Goal: Communication & Community: Share content

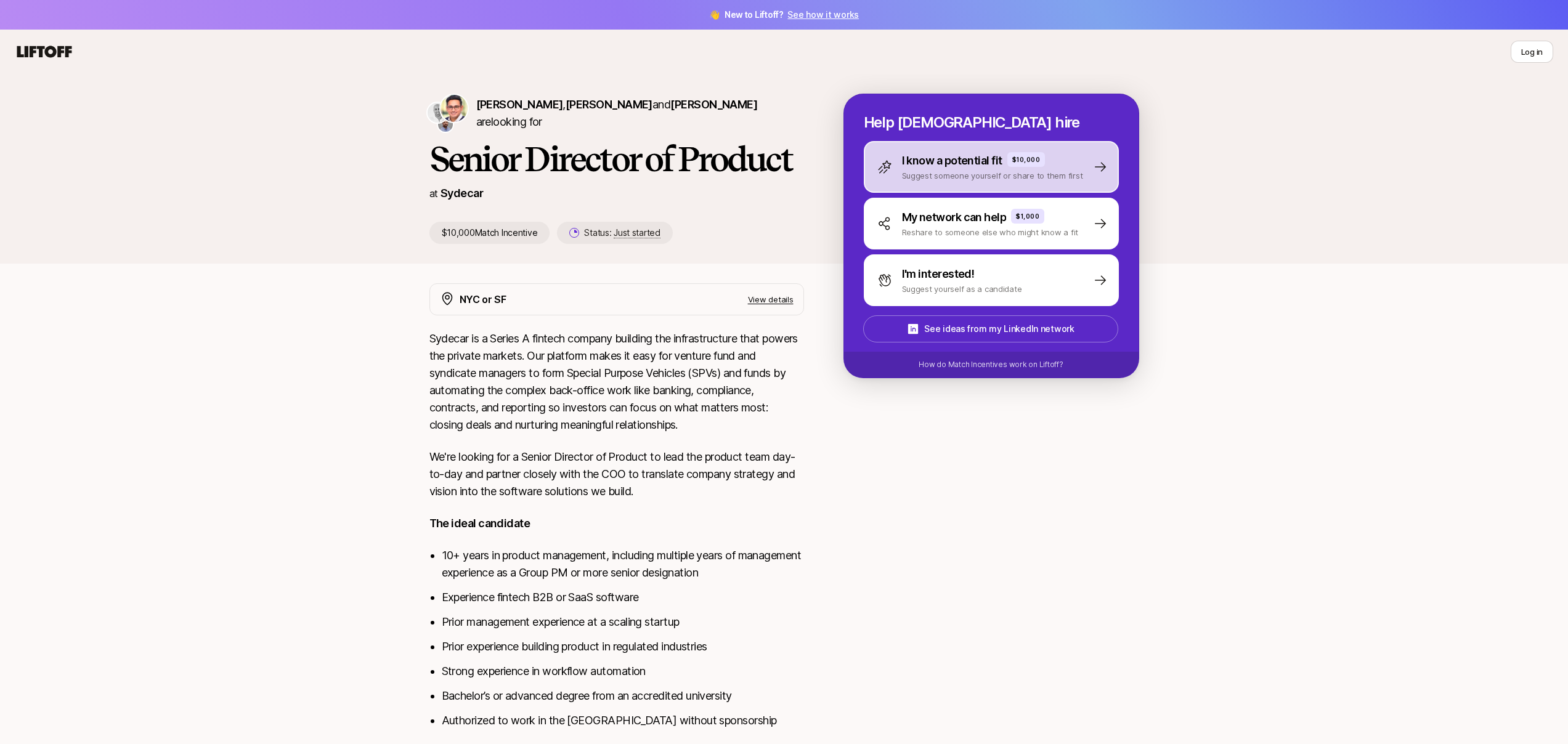
click at [911, 176] on p "Suggest someone yourself or share to them first" at bounding box center [993, 175] width 181 height 12
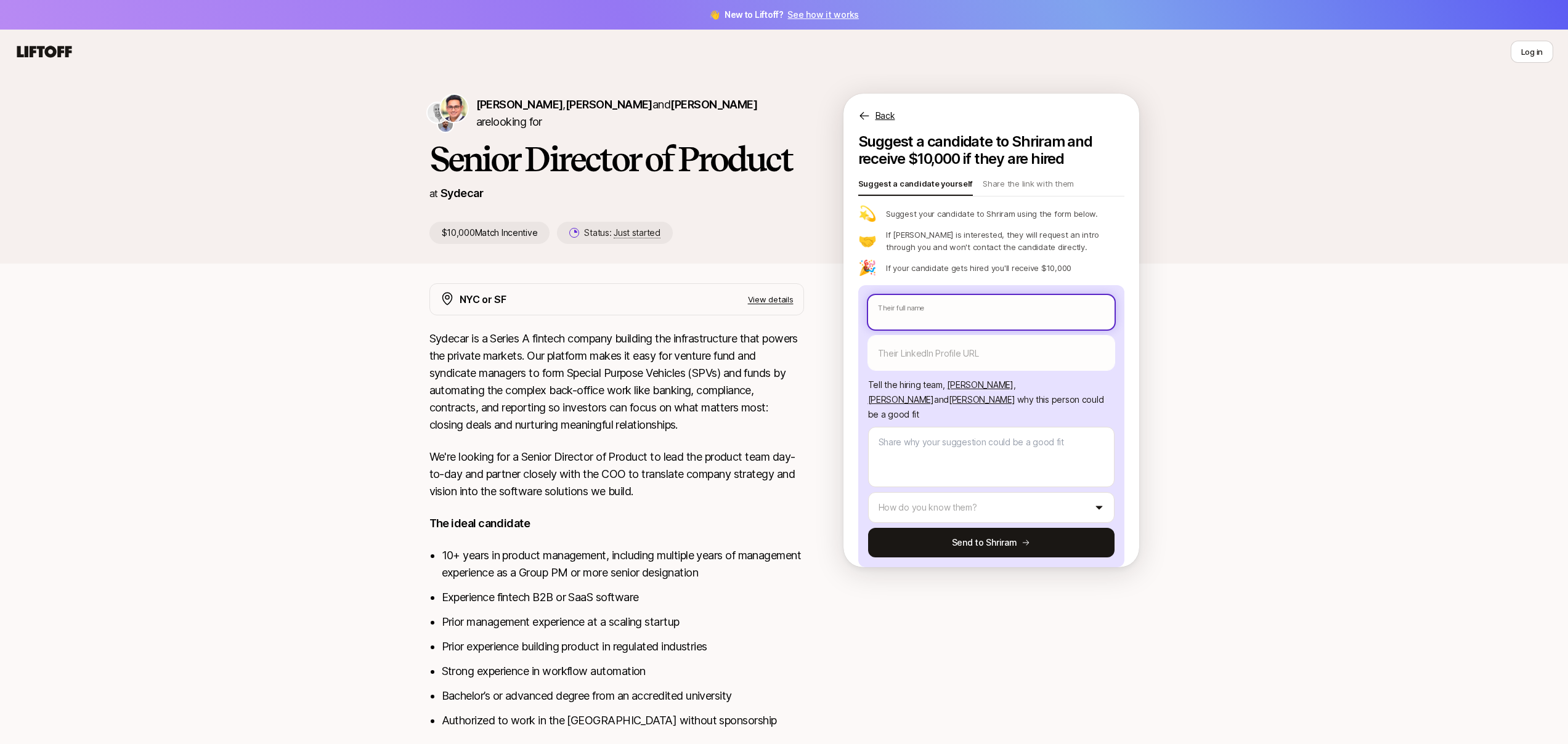
click at [907, 310] on input "text" at bounding box center [991, 312] width 247 height 34
type textarea "x"
type input "T"
type textarea "x"
type input "Tn"
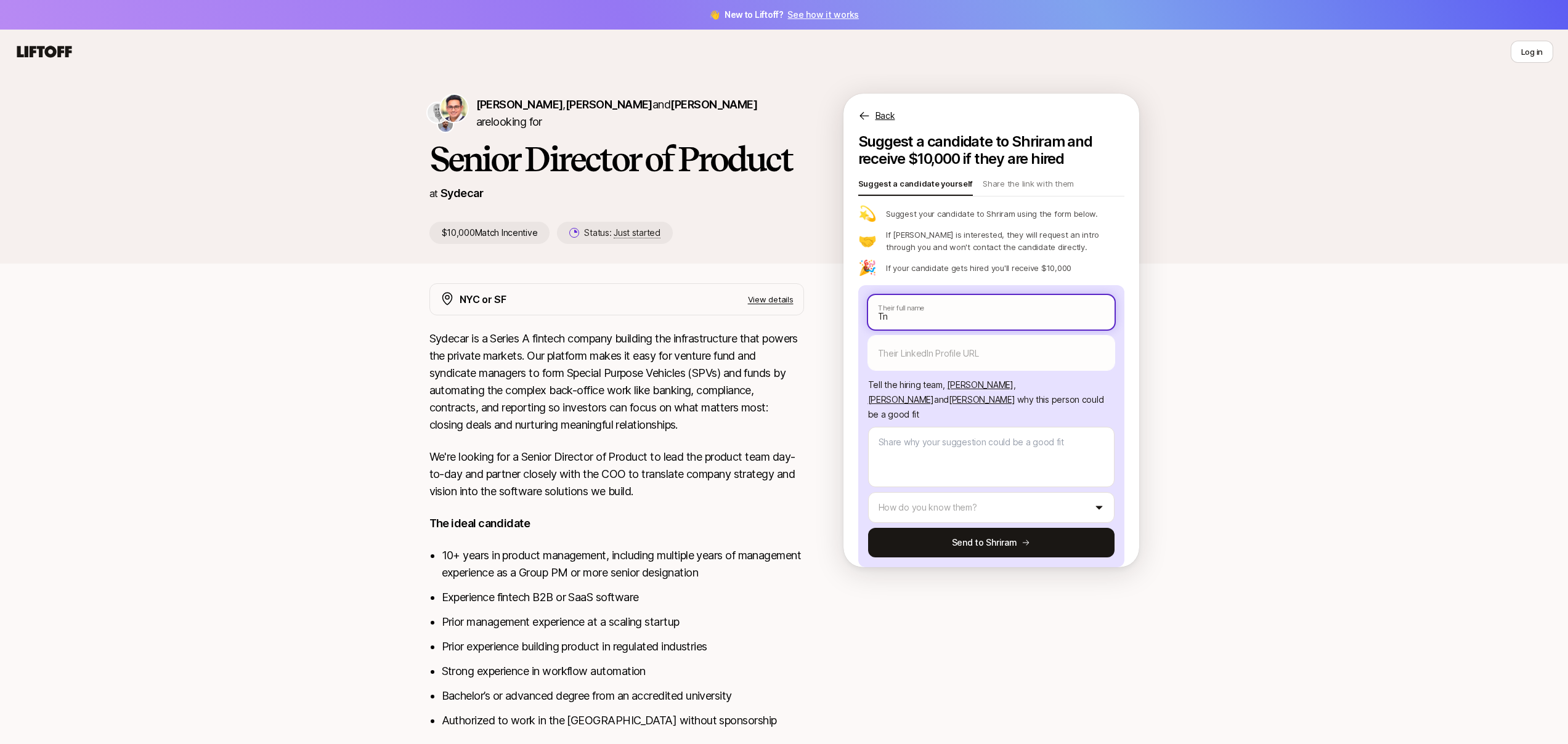
type textarea "x"
type input "T"
type textarea "x"
type input "[PERSON_NAME]"
type textarea "x"
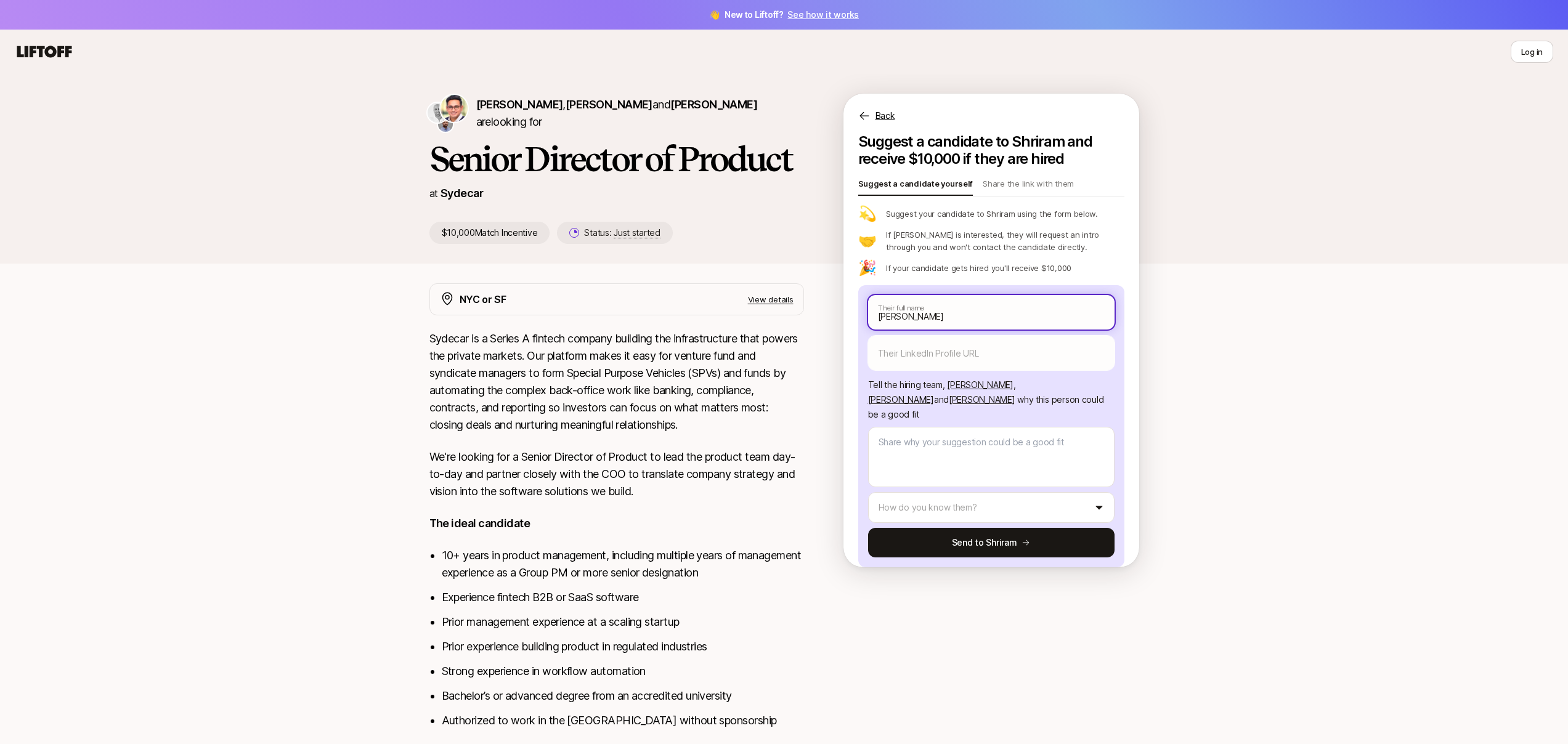
type input "[PERSON_NAME]"
type textarea "x"
type input "[PERSON_NAME]"
type textarea "x"
type input "[PERSON_NAME]"
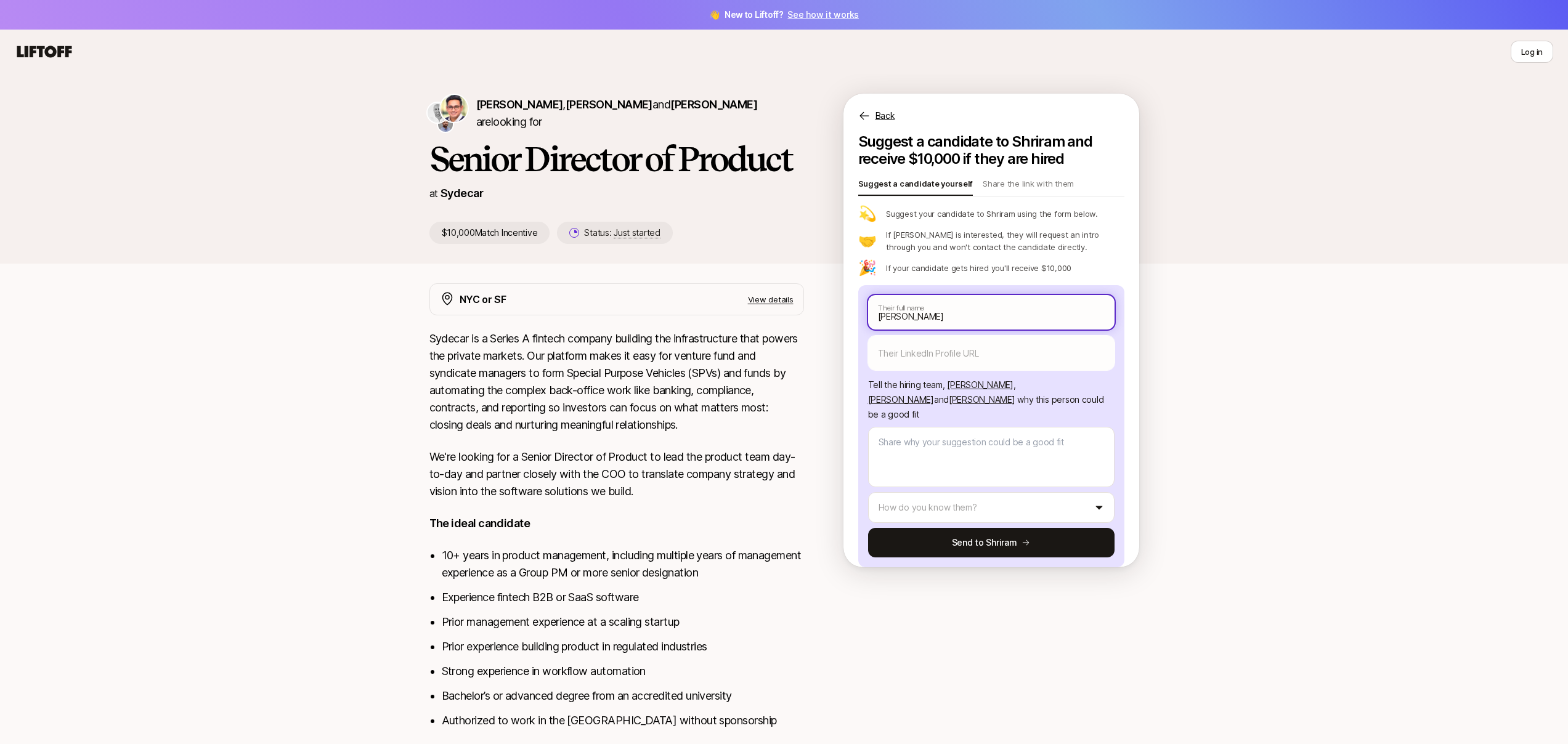
type textarea "x"
type input "[PERSON_NAME]"
type textarea "x"
type input "[PERSON_NAME]"
type textarea "x"
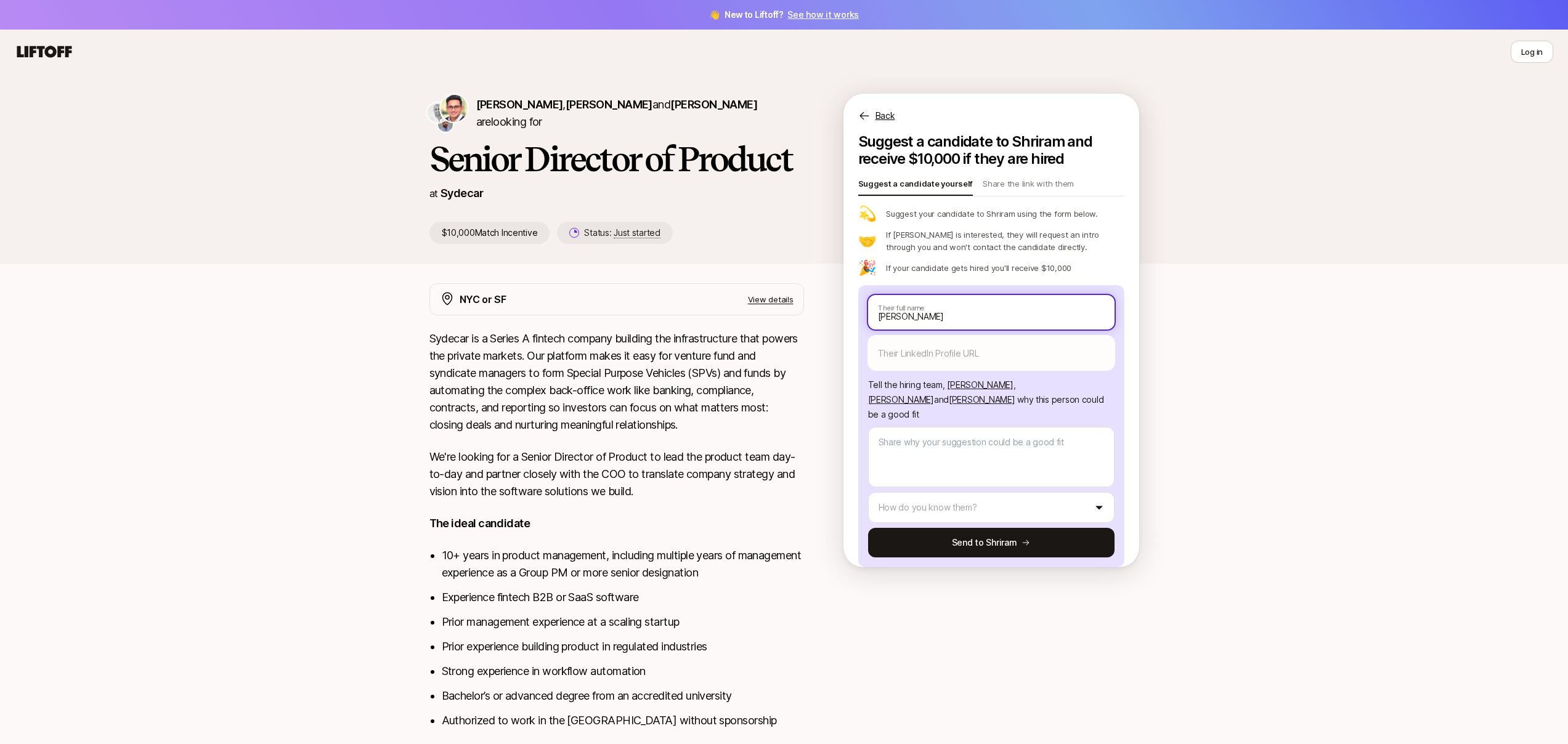
type input "[PERSON_NAME]"
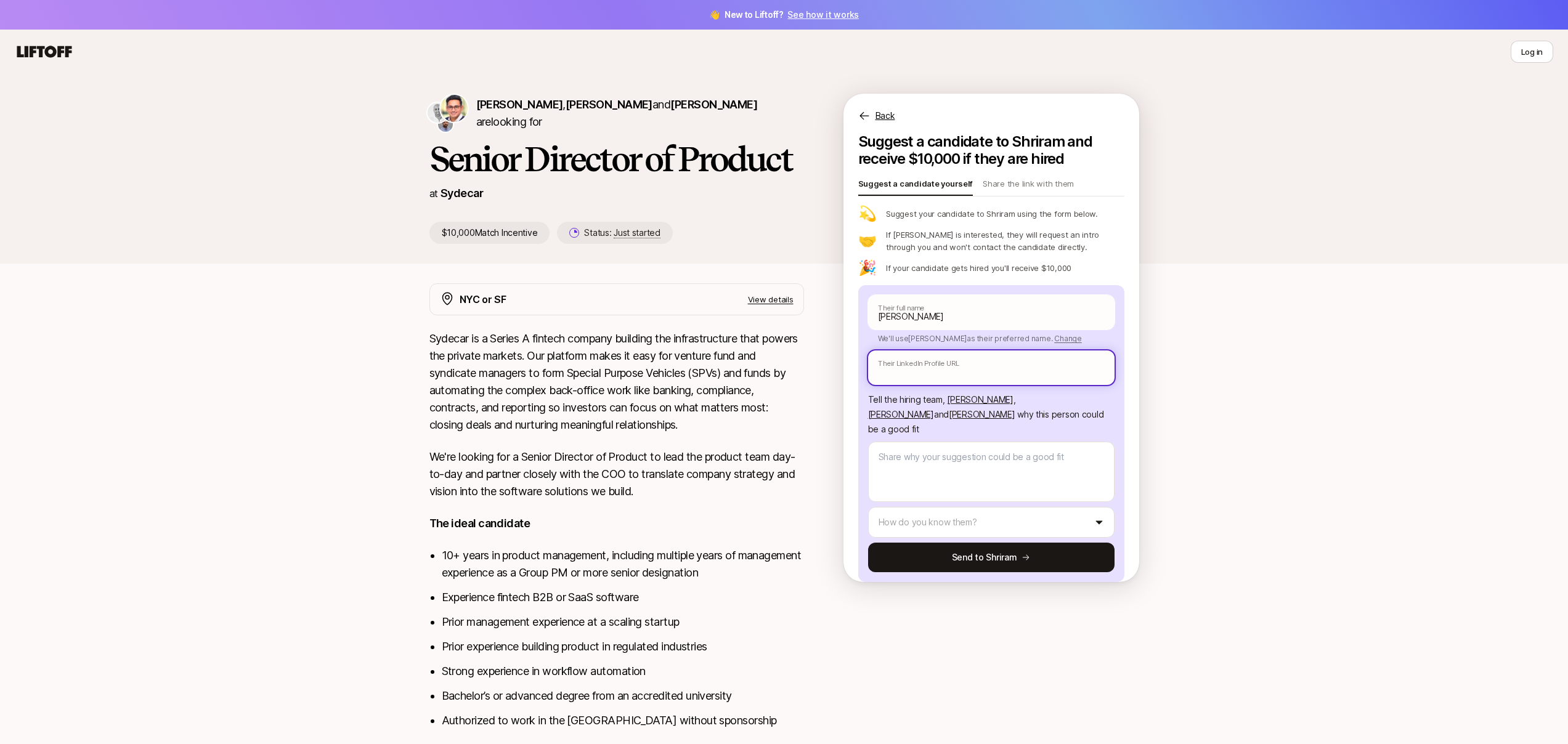
click at [953, 374] on input "text" at bounding box center [991, 367] width 247 height 34
paste input "[URL][DOMAIN_NAME]"
type textarea "x"
type input "[URL][DOMAIN_NAME]"
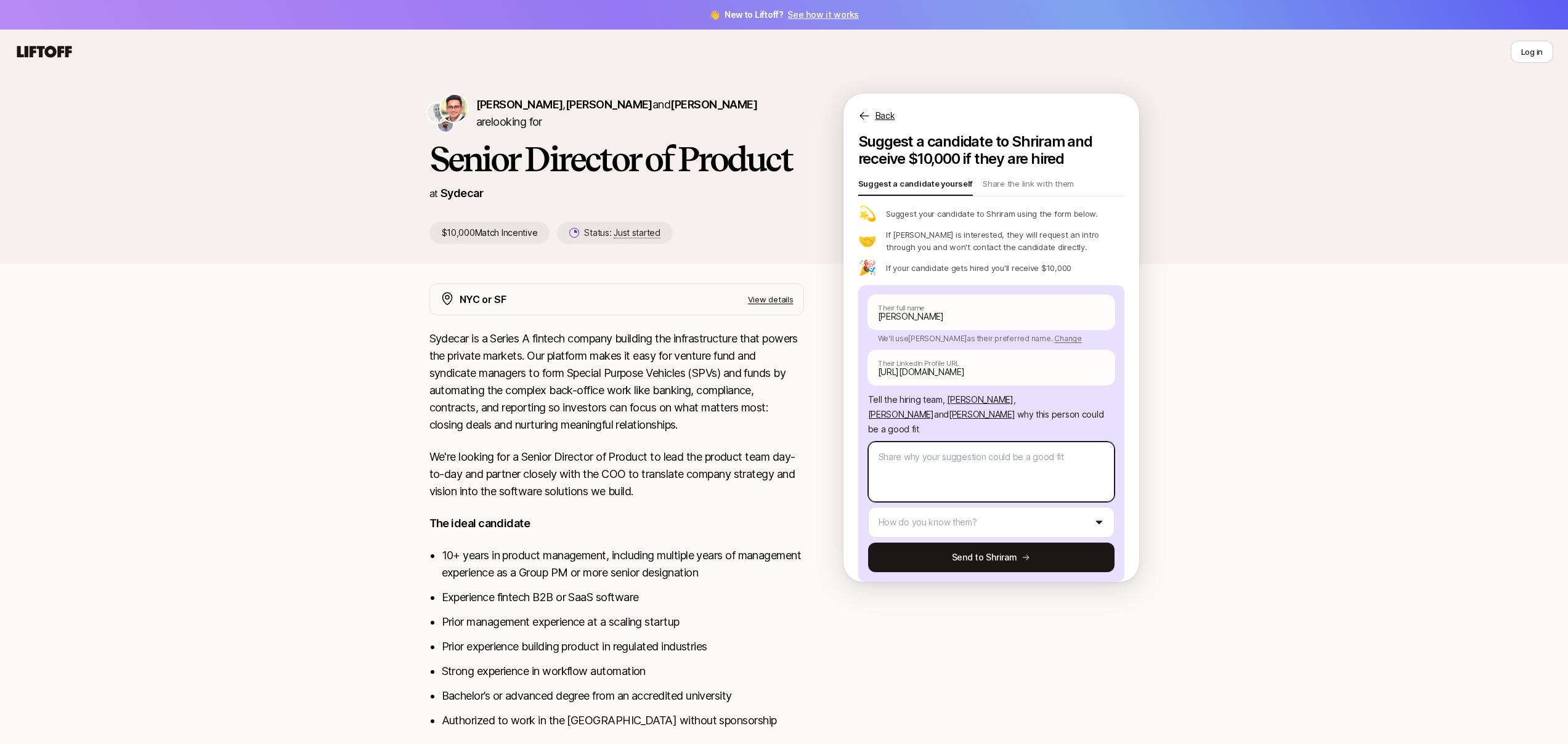
click at [895, 449] on textarea at bounding box center [991, 471] width 247 height 61
paste textarea "Lo Ipsumdo Sitame Cons, A elit seddoe Tempori'u labo. E’d magnaali en adminimve…"
type textarea "x"
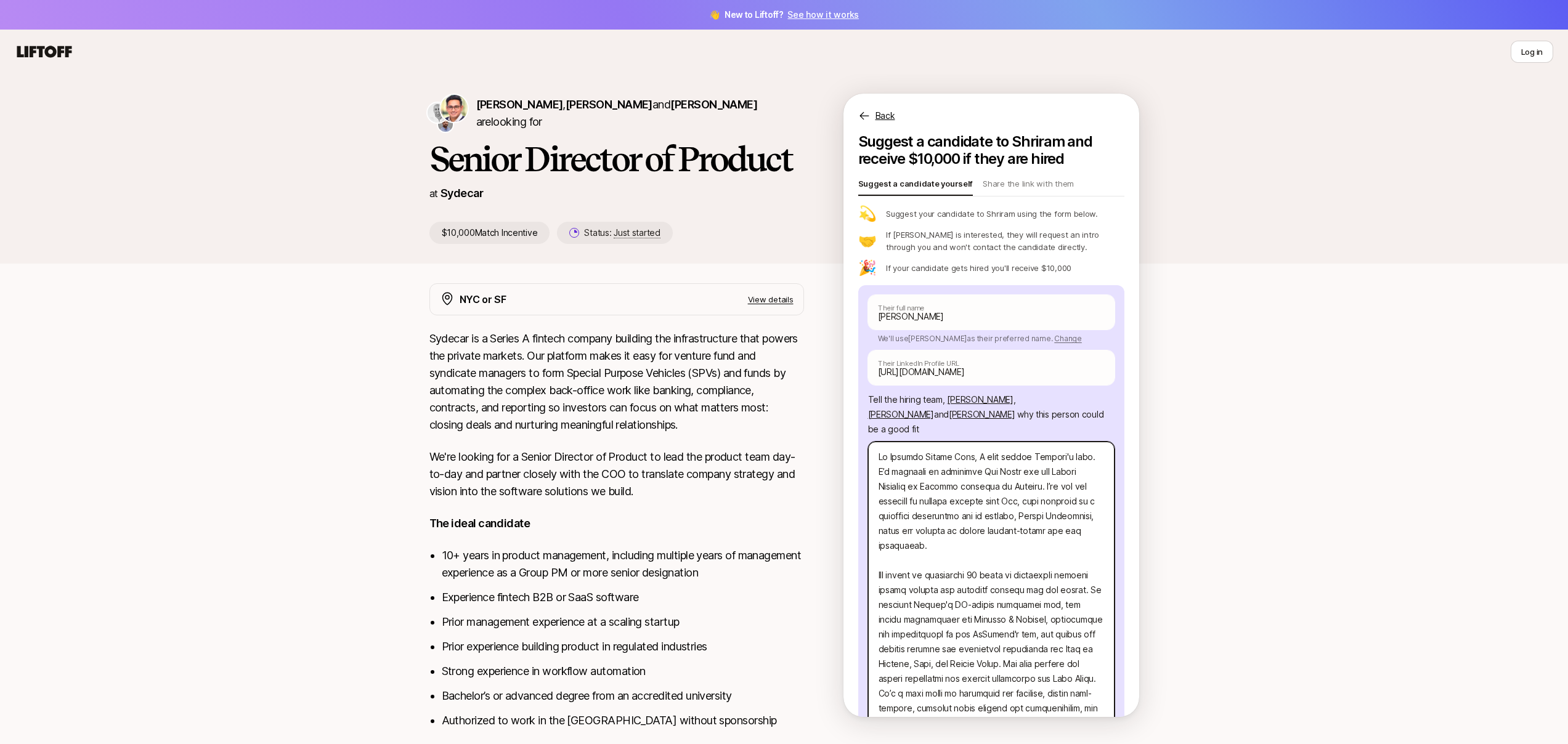
click at [973, 441] on textarea at bounding box center [991, 678] width 247 height 475
type textarea "Lo Ipsumdo Sitame Cons, A elit seddoe Tempori'u labo. E’d magnaali en adminimve…"
type textarea "x"
type textarea "Lo Ipsumdo Sitame Cons, A elit seddoe Tempori'u labo. E’d magnaali en adminimve…"
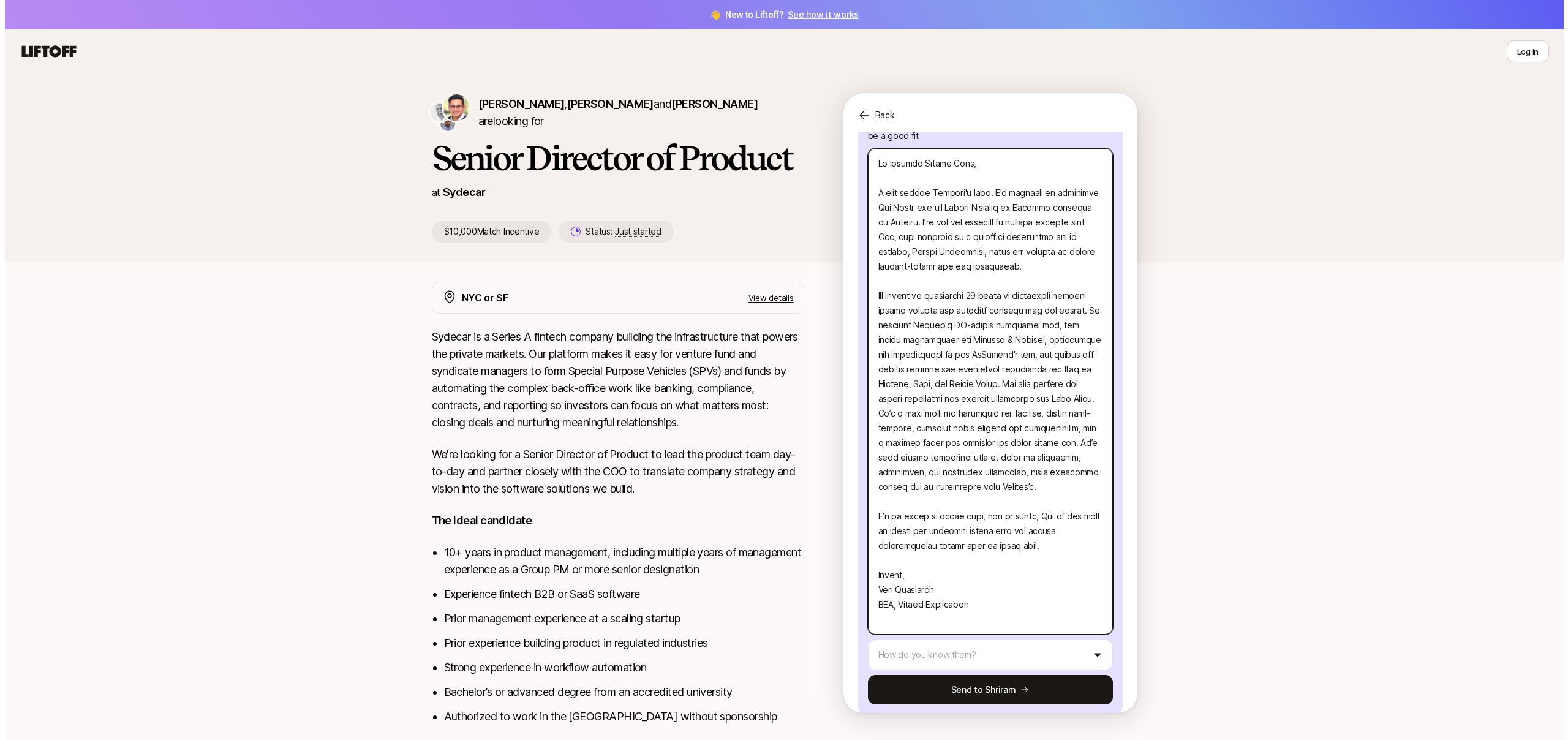
scroll to position [292, 0]
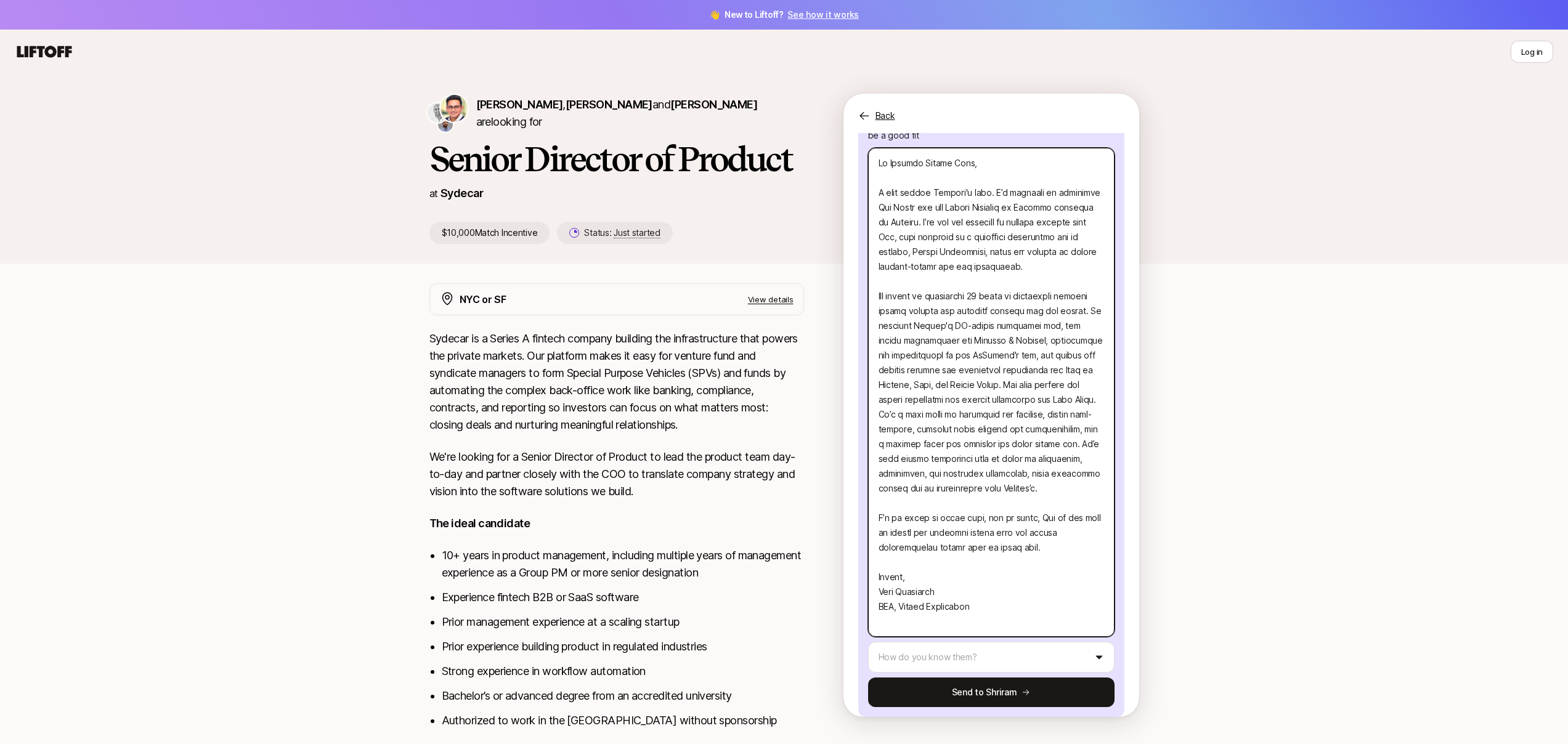
click at [876, 609] on textarea at bounding box center [991, 392] width 247 height 489
type textarea "x"
type textarea "Lo Ipsumdo Sitame Cons, A elit seddoe Tempori'u labo. E’d magnaali en adminimve…"
type textarea "x"
type textarea "Lo Ipsumdo Sitame Cons, A elit seddoe Tempori'u labo. E’d magnaali en adminimve…"
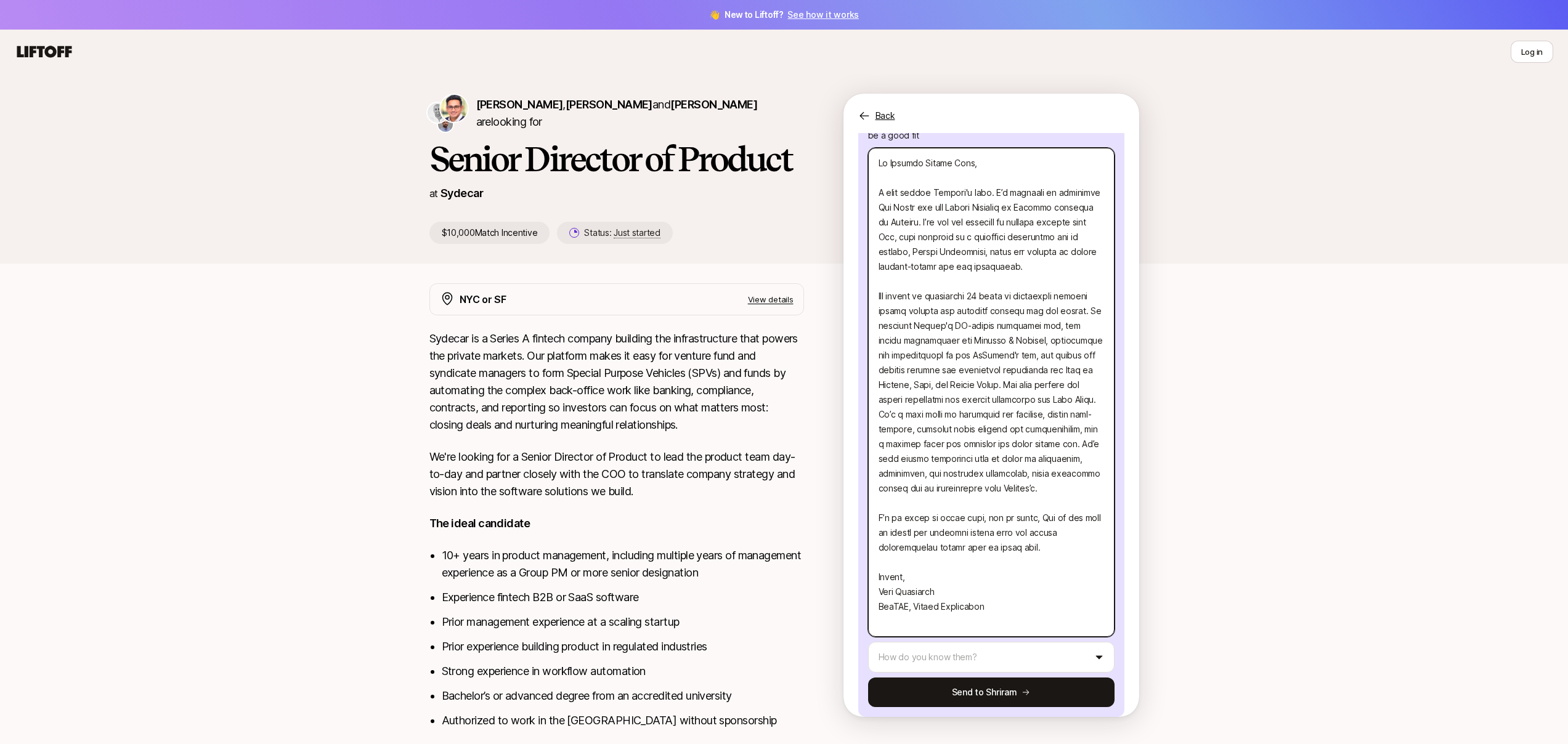
type textarea "x"
type textarea "Lo Ipsumdo Sitame Cons, A elit seddoe Tempori'u labo. E’d magnaali en adminimve…"
type textarea "x"
type textarea "Lo Ipsumdo Sitame Cons, A elit seddoe Tempori'u labo. E’d magnaali en adminimve…"
type textarea "x"
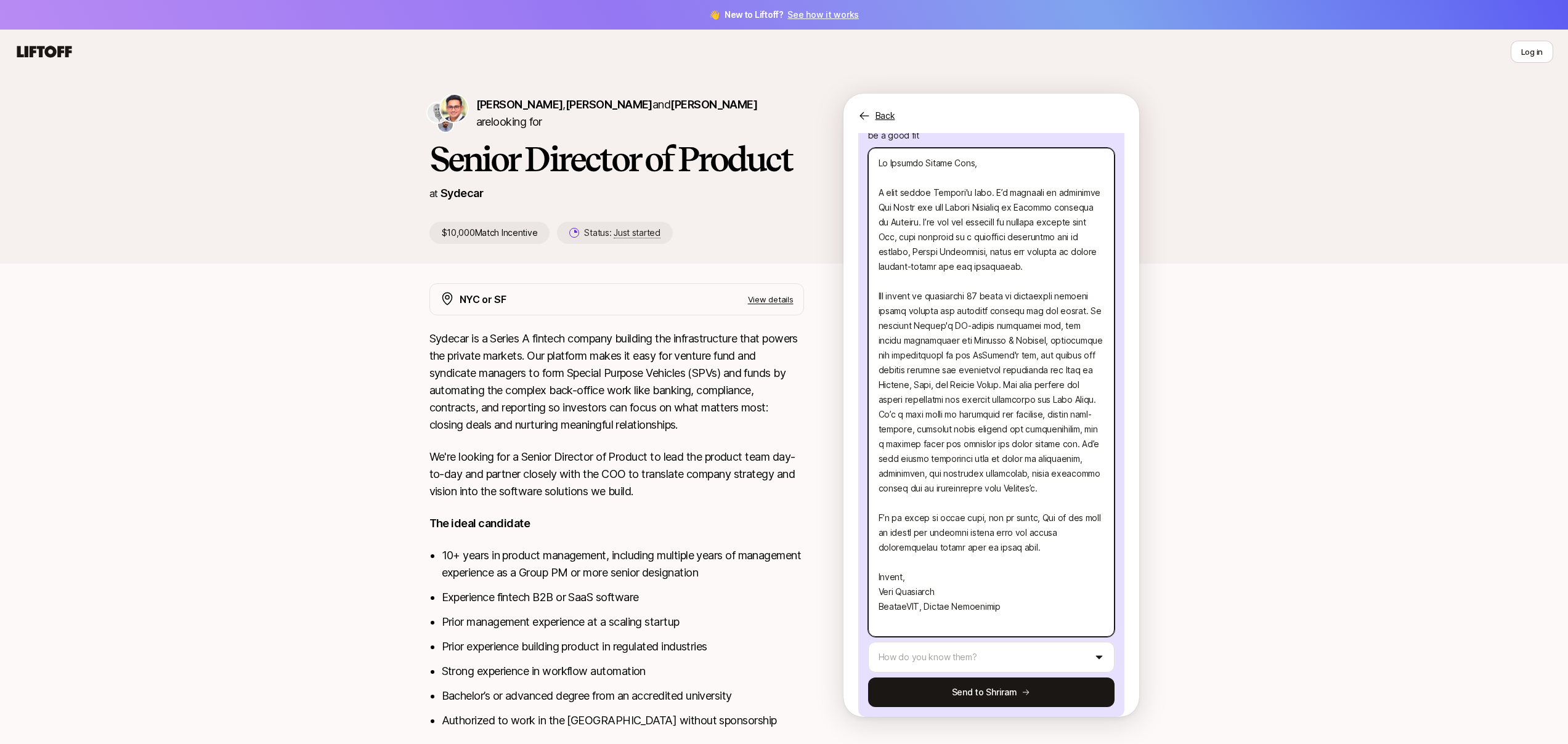
type textarea "Lo Ipsumdo Sitame Cons, A elit seddoe Tempori'u labo. E’d magnaali en adminimve…"
type textarea "x"
type textarea "Lo Ipsumdo Sitame Cons, A elit seddoe Tempori'u labo. E’d magnaali en adminimve…"
type textarea "x"
type textarea "Lo Ipsumdo Sitame Cons, A elit seddoe Tempori'u labo. E’d magnaali en adminimve…"
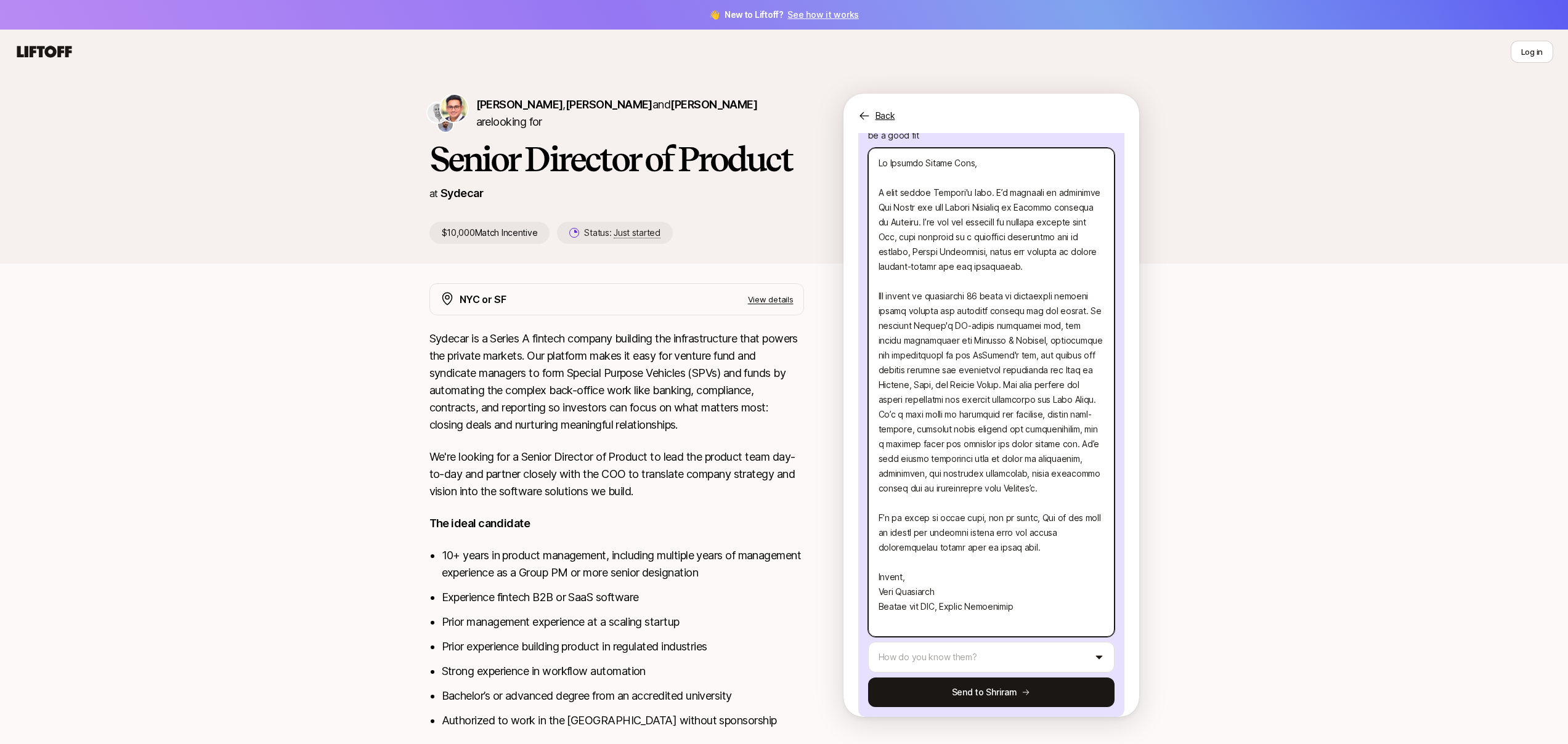
type textarea "x"
type textarea "Lo Ipsumdo Sitame Cons, A elit seddoe Tempori'u labo. E’d magnaali en adminimve…"
type textarea "x"
type textarea "Lo Ipsumdo Sitame Cons, A elit seddoe Tempori'u labo. E’d magnaali en adminimve…"
type textarea "x"
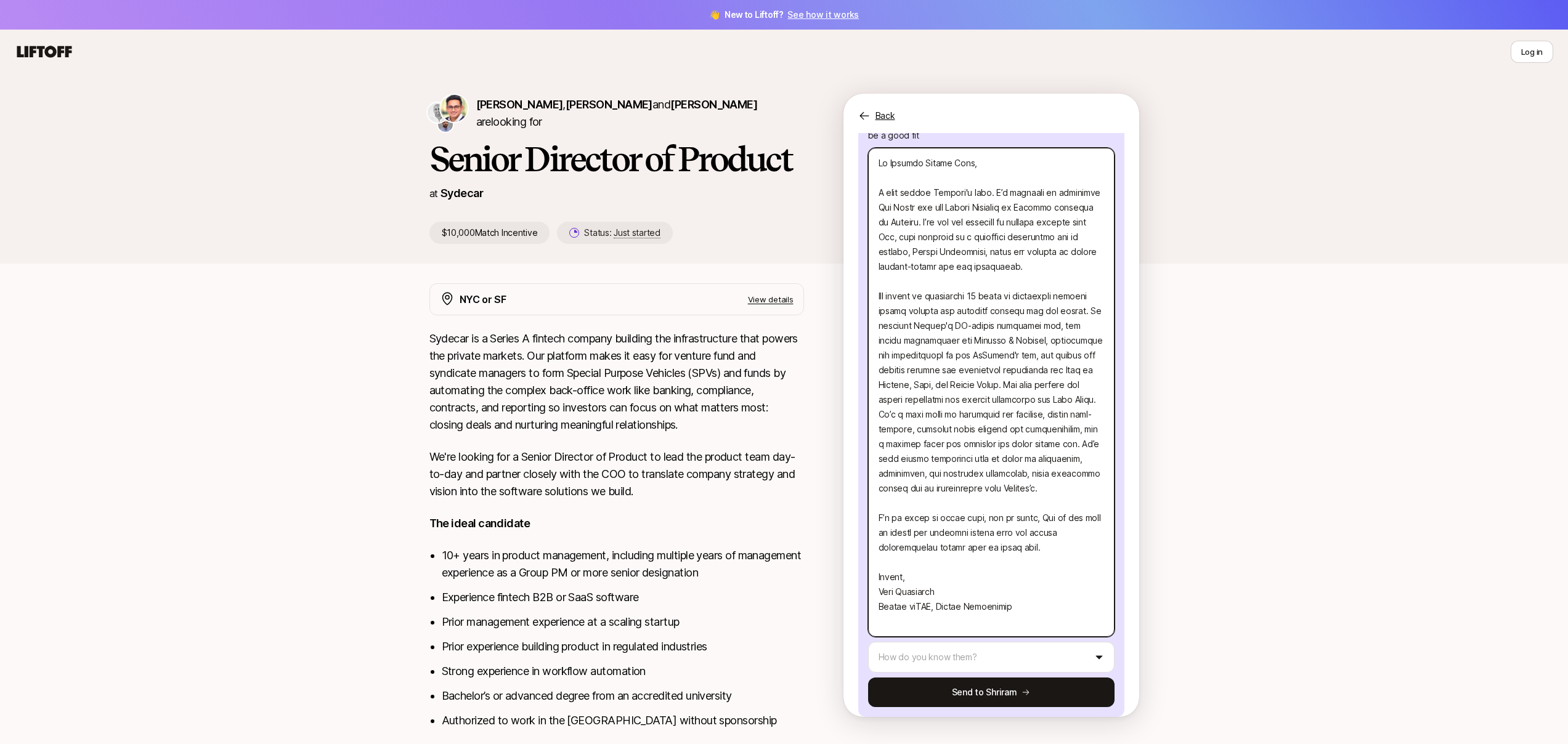
type textarea "Lo Ipsumdo Sitame Cons, A elit seddoe Tempori'u labo. E’d magnaali en adminimve…"
type textarea "x"
type textarea "Lo Ipsumdo Sitame Cons, A elit seddoe Tempori'u labo. E’d magnaali en adminimve…"
type textarea "x"
type textarea "Lo Ipsumdo Sitame Cons, A elit seddoe Tempori'u labo. E’d magnaali en adminimve…"
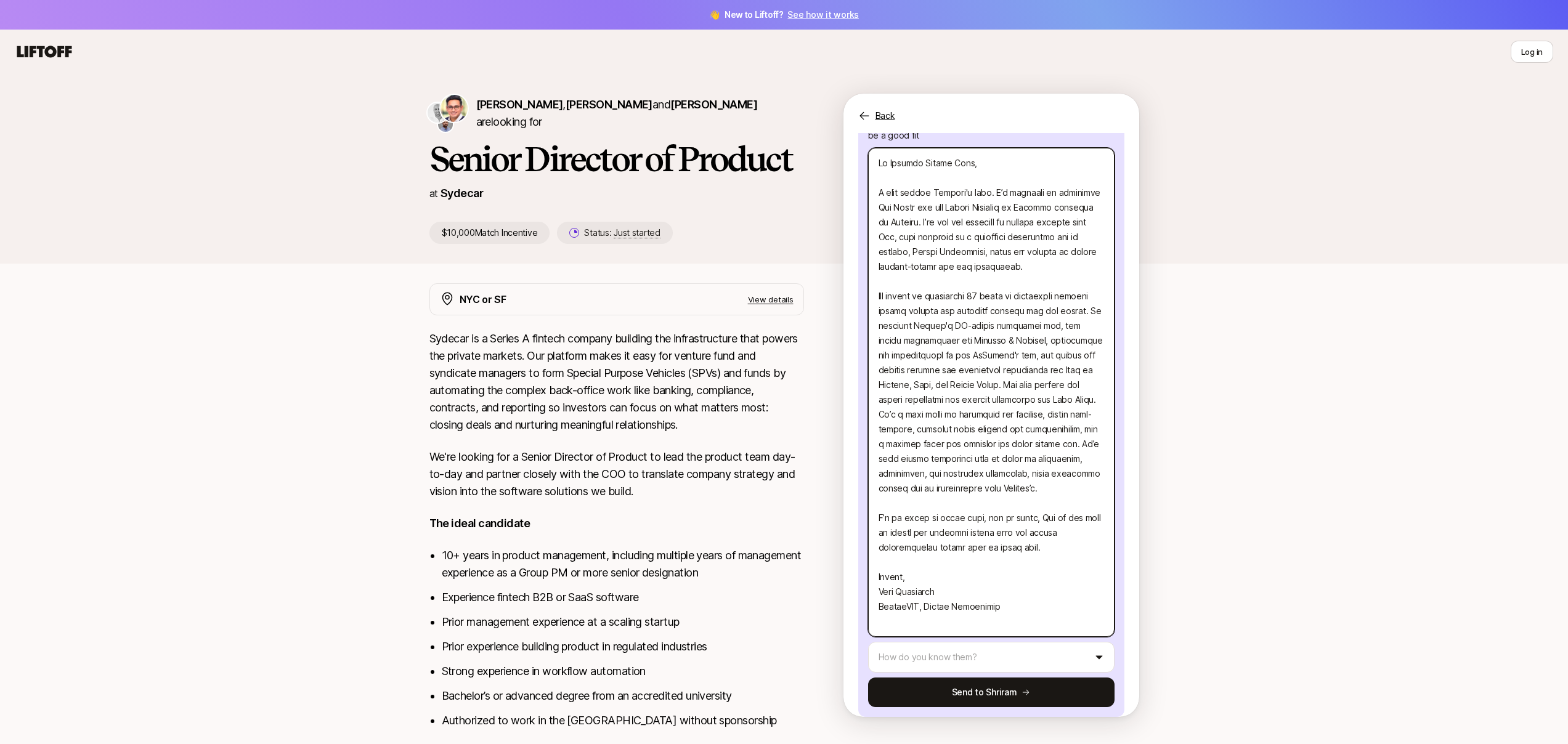
type textarea "x"
type textarea "Lo Ipsumdo Sitame Cons, A elit seddoe Tempori'u labo. E’d magnaali en adminimve…"
type textarea "x"
type textarea "Lo Ipsumdo Sitame Cons, A elit seddoe Tempori'u labo. E’d magnaali en adminimve…"
type textarea "x"
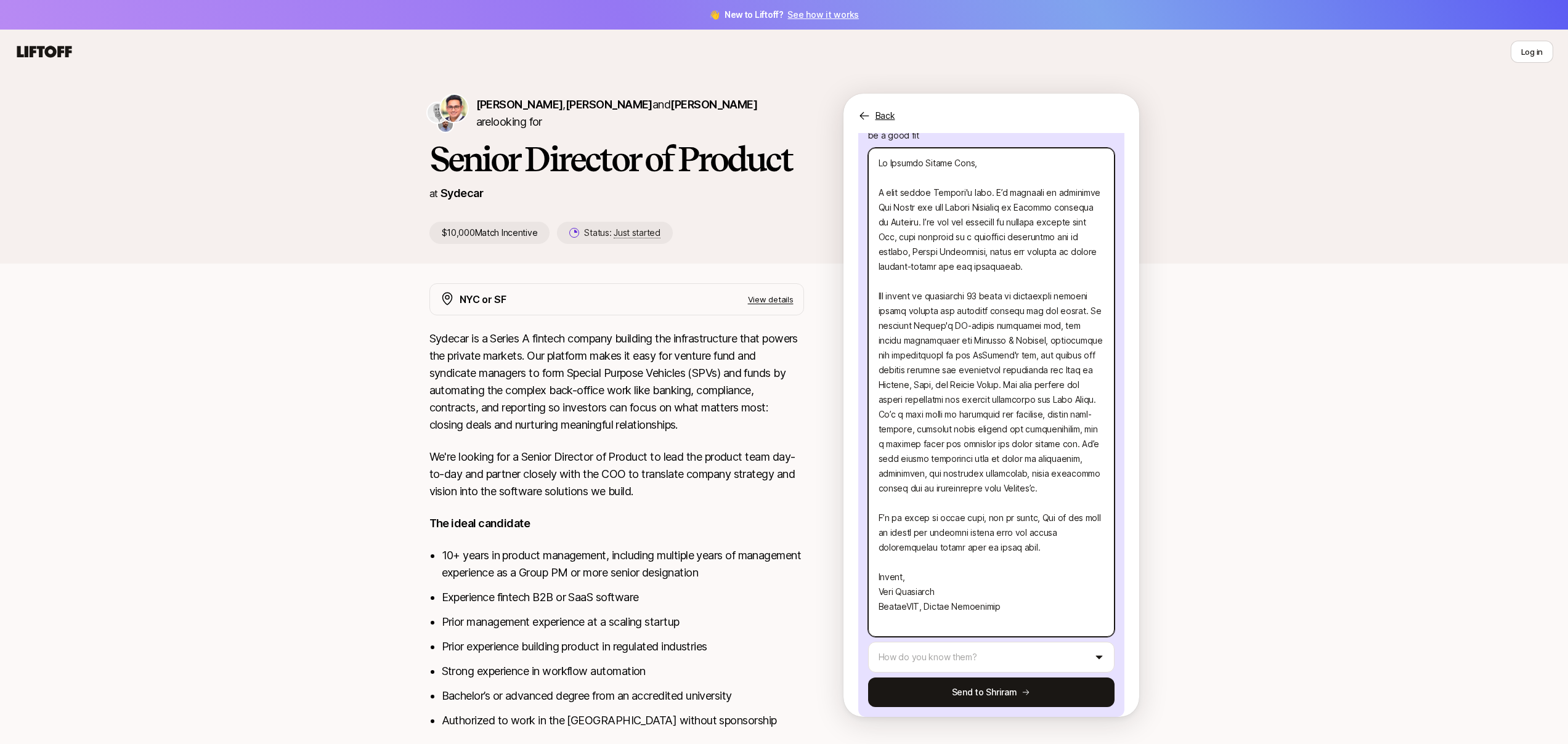
type textarea "Lo Ipsumdo Sitame Cons, A elit seddoe Tempori'u labo. E’d magnaali en adminimve…"
type textarea "x"
type textarea "Lo Ipsumdo Sitame Cons, A elit seddoe Tempori'u labo. E’d magnaali en adminimve…"
type textarea "x"
type textarea "Lo Ipsumdo Sitame Cons, A elit seddoe Tempori'u labo. E’d magnaali en adminimve…"
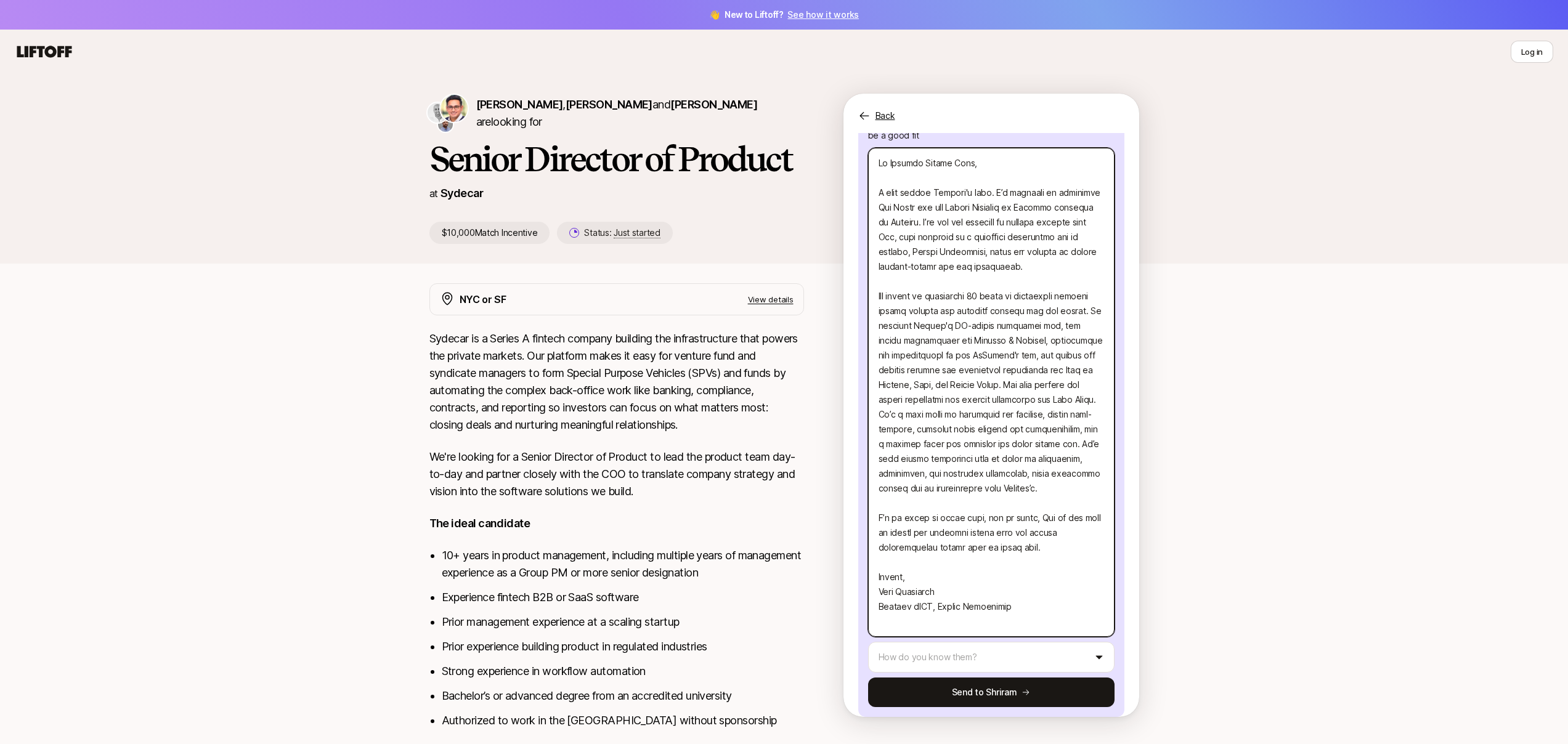
type textarea "x"
type textarea "Lo Ipsumdo Sitame Cons, A elit seddoe Tempori'u labo. E’d magnaali en adminimve…"
type textarea "x"
type textarea "Lo Ipsumdo Sitame Cons, A elit seddoe Tempori'u labo. E’d magnaali en adminimve…"
type textarea "x"
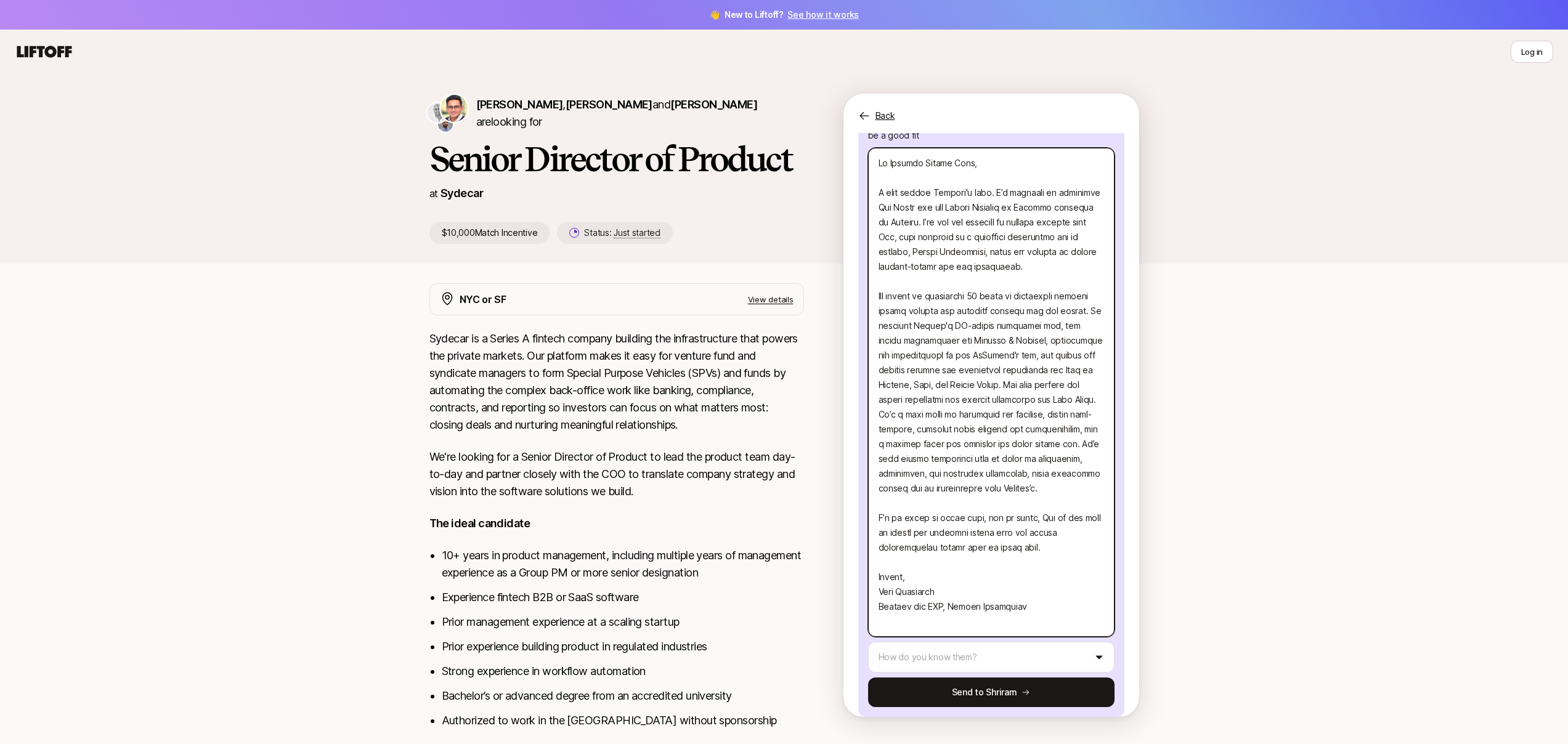
type textarea "Lo Ipsumdo Sitame Cons, A elit seddoe Tempori'u labo. E’d magnaali en adminimve…"
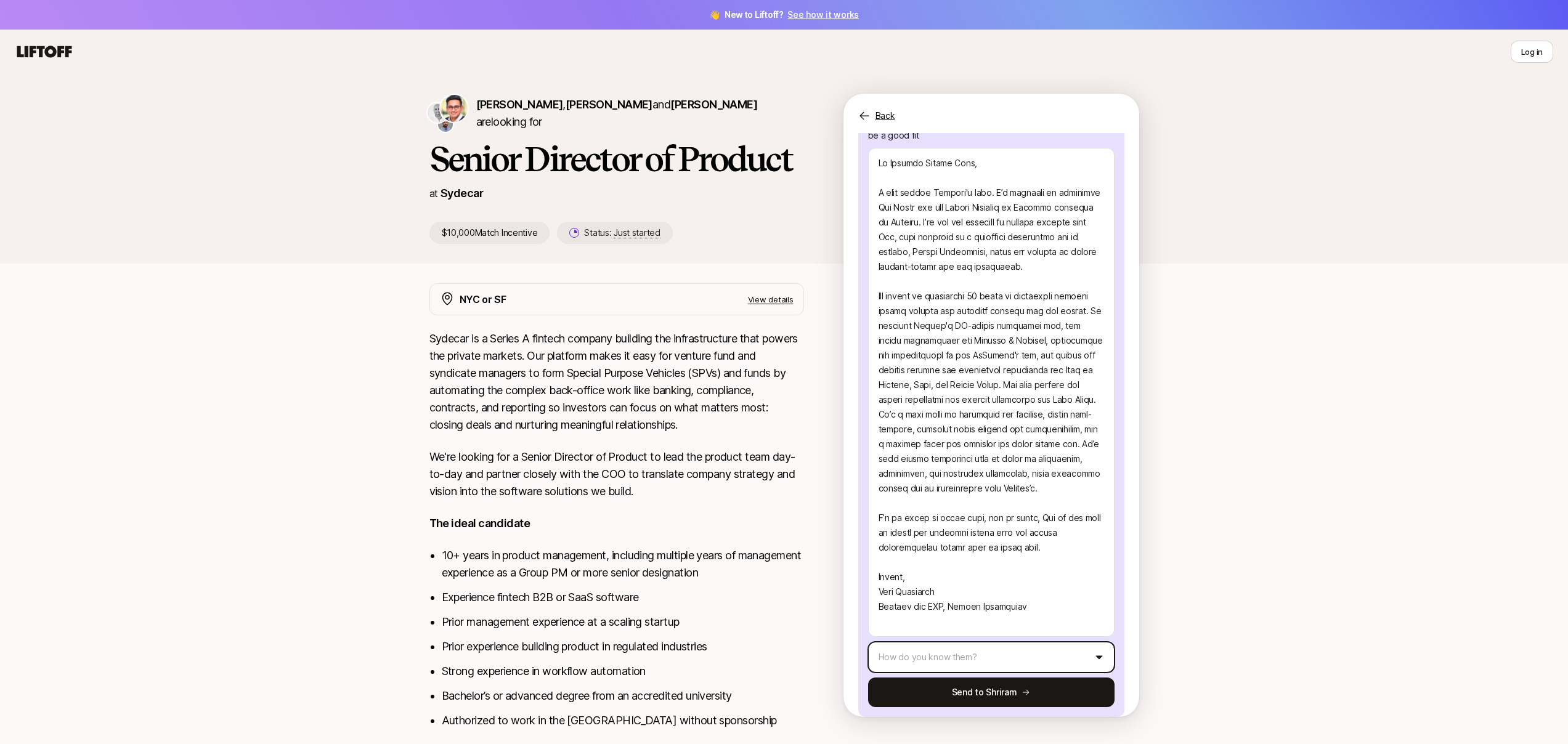
click at [1002, 636] on html "👋 New to Liftoff? See how it works Log in Log in [PERSON_NAME] , [PERSON_NAME] …" at bounding box center [784, 372] width 1568 height 744
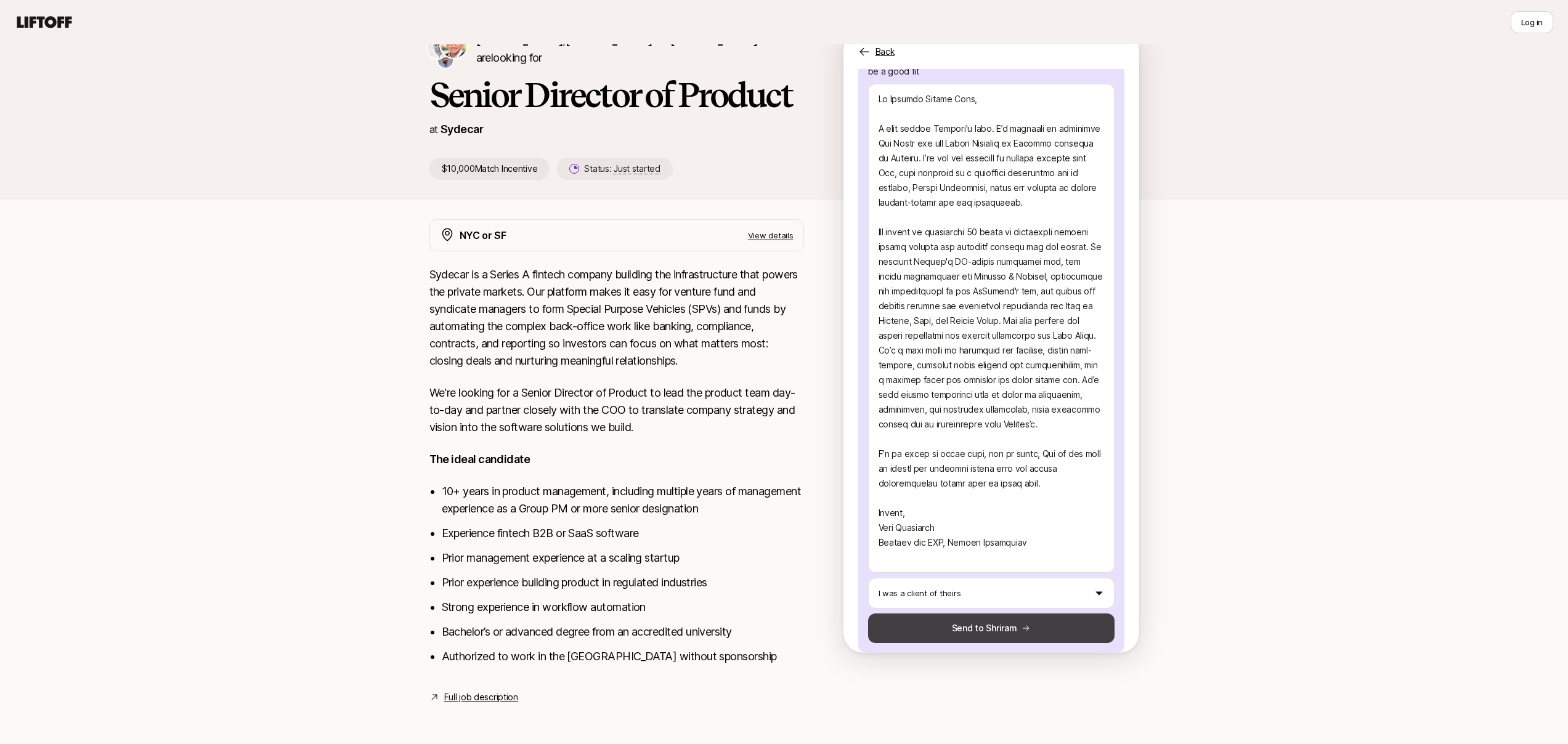
click at [1023, 623] on icon at bounding box center [1026, 628] width 9 height 9
type textarea "x"
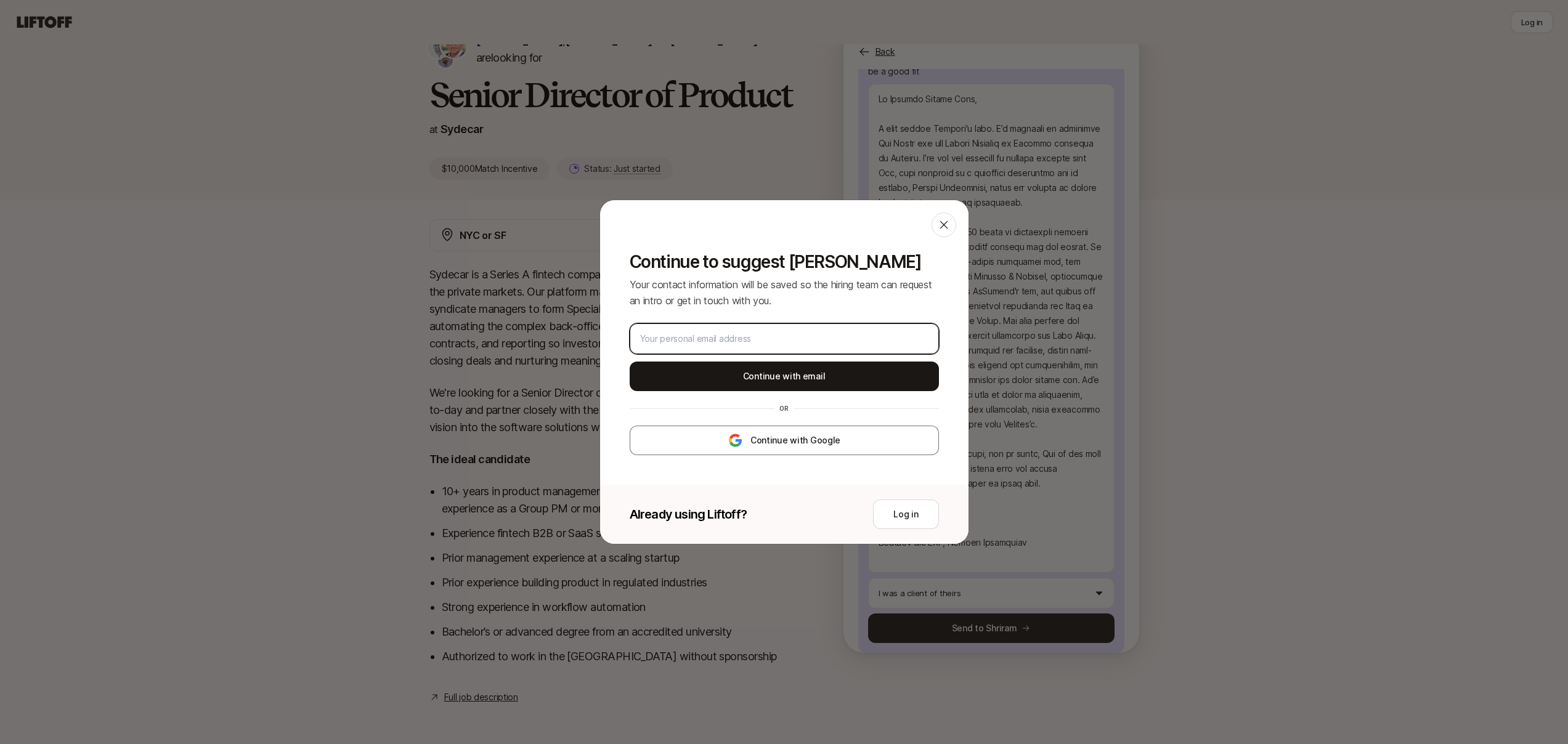
click at [727, 333] on input "email" at bounding box center [784, 338] width 288 height 15
type input "[PERSON_NAME][EMAIL_ADDRESS][DOMAIN_NAME]"
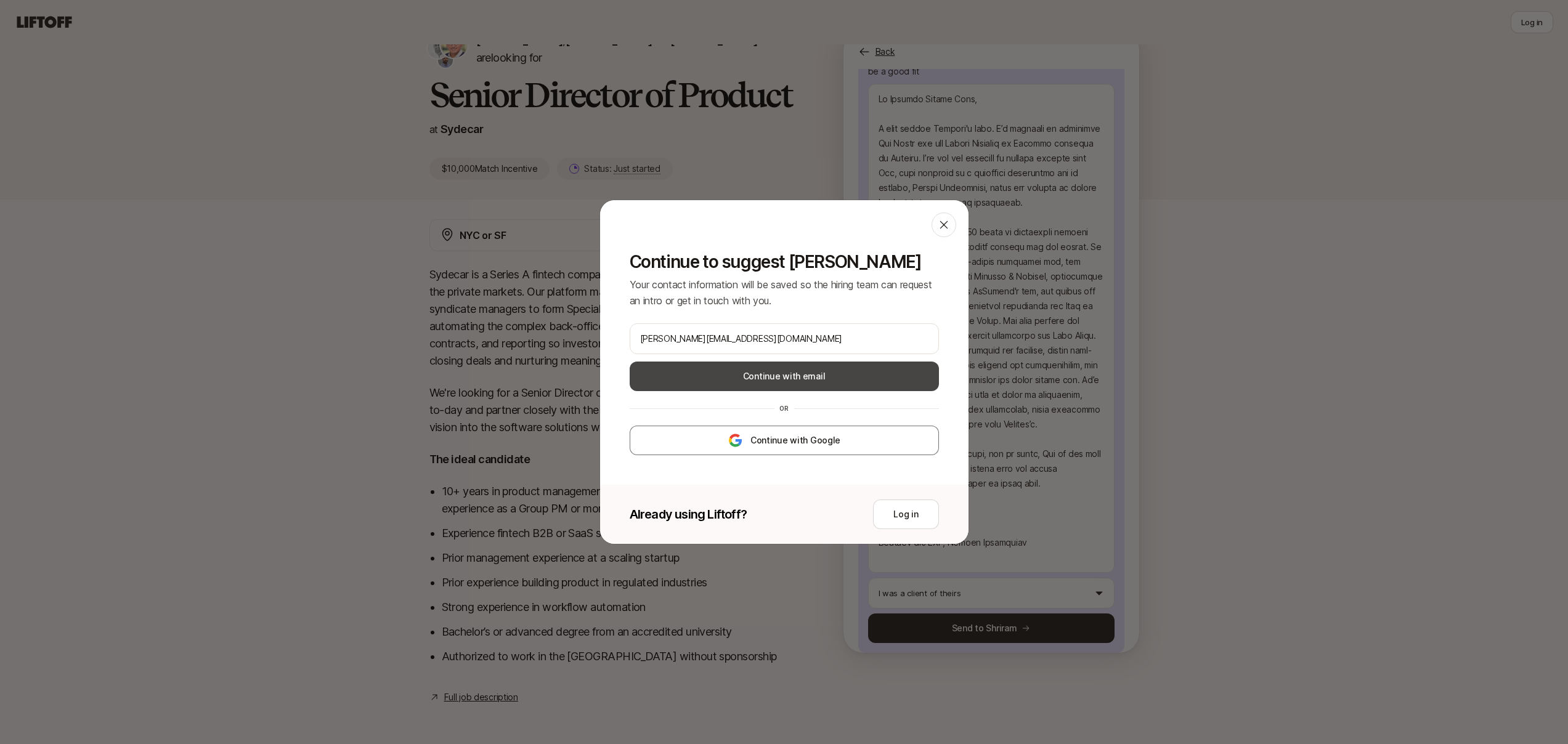
click at [802, 371] on button "Continue with email" at bounding box center [784, 377] width 309 height 30
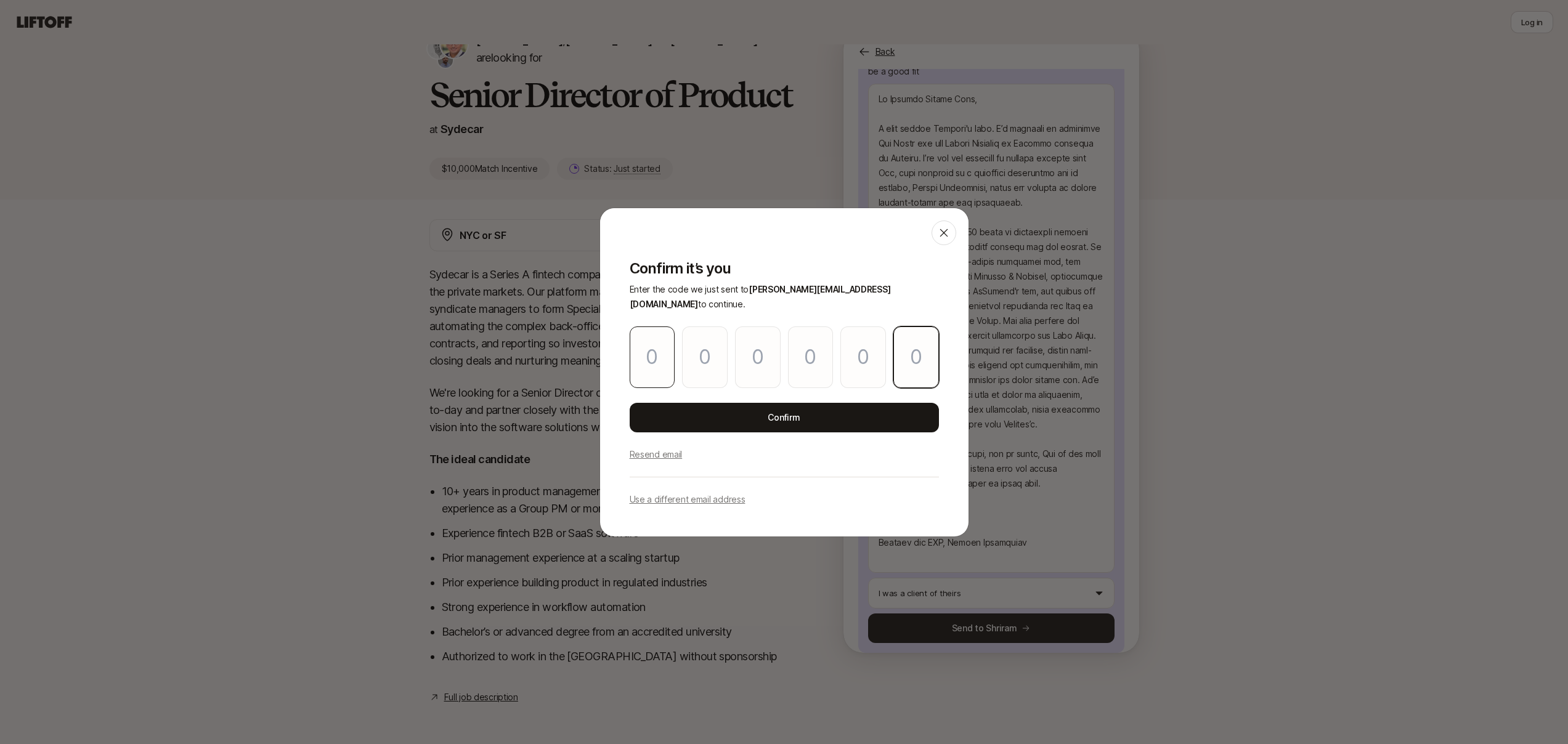
paste input "4"
type input "1"
type input "3"
type input "9"
type input "6"
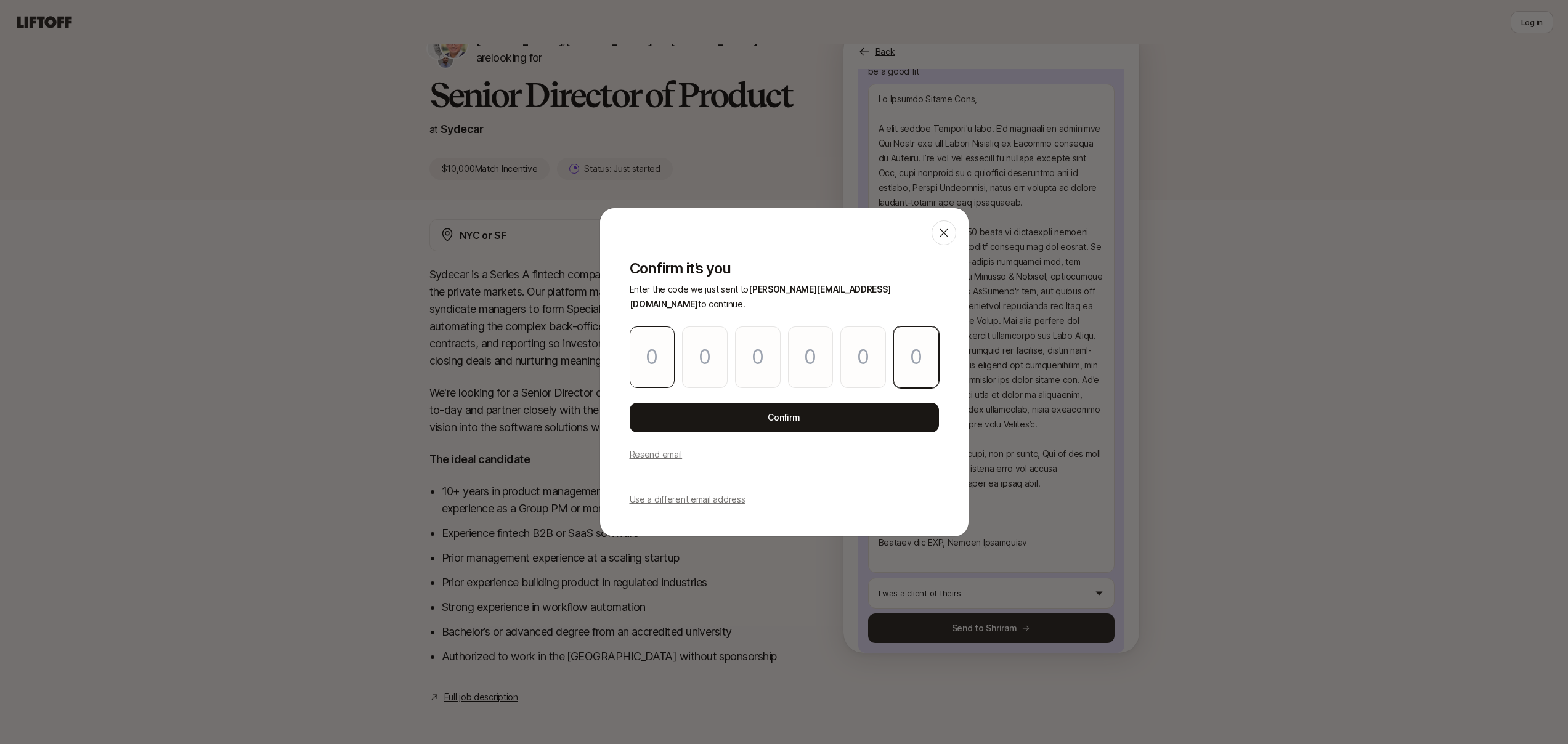
type input "1"
type input "4"
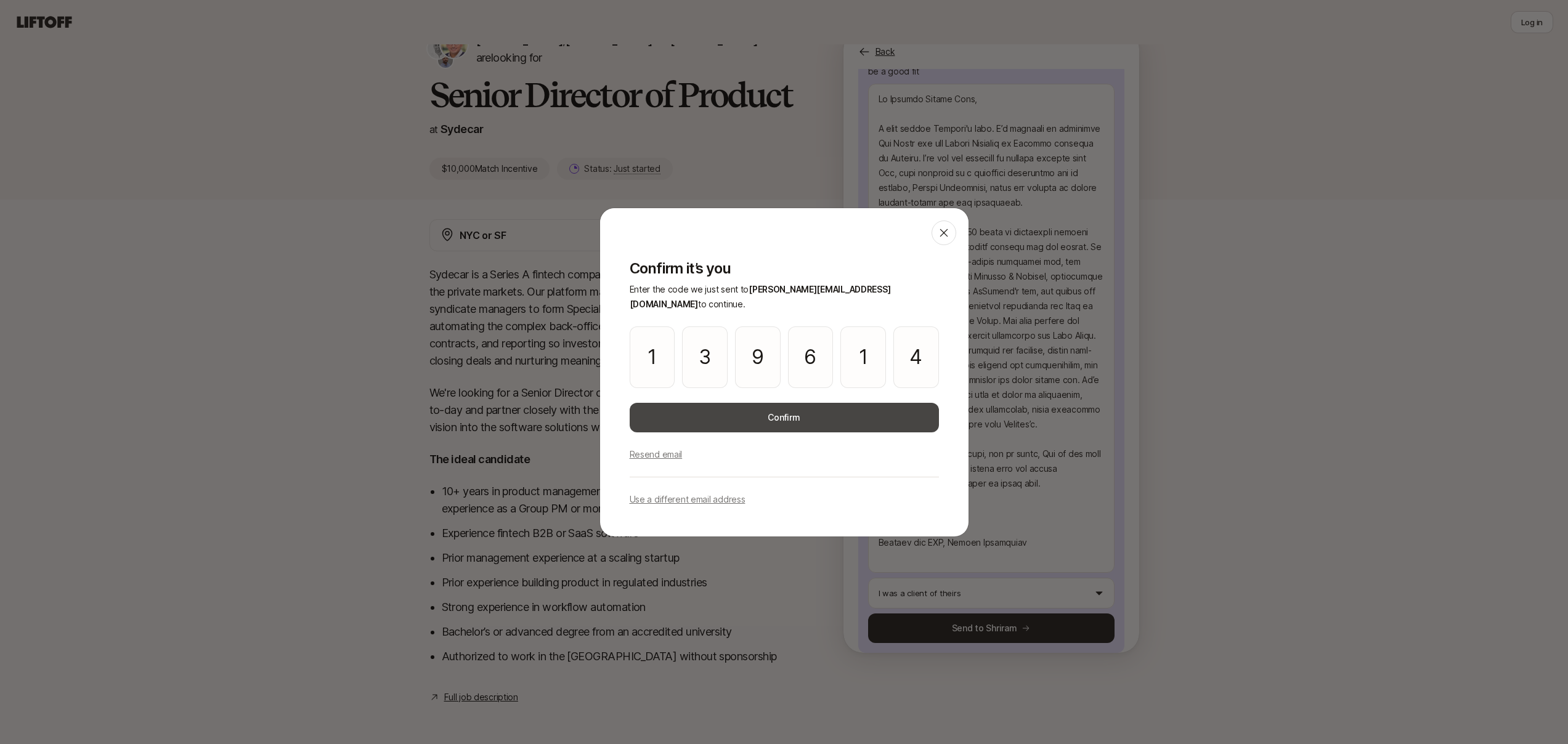
click at [697, 409] on button "Confirm" at bounding box center [784, 417] width 309 height 30
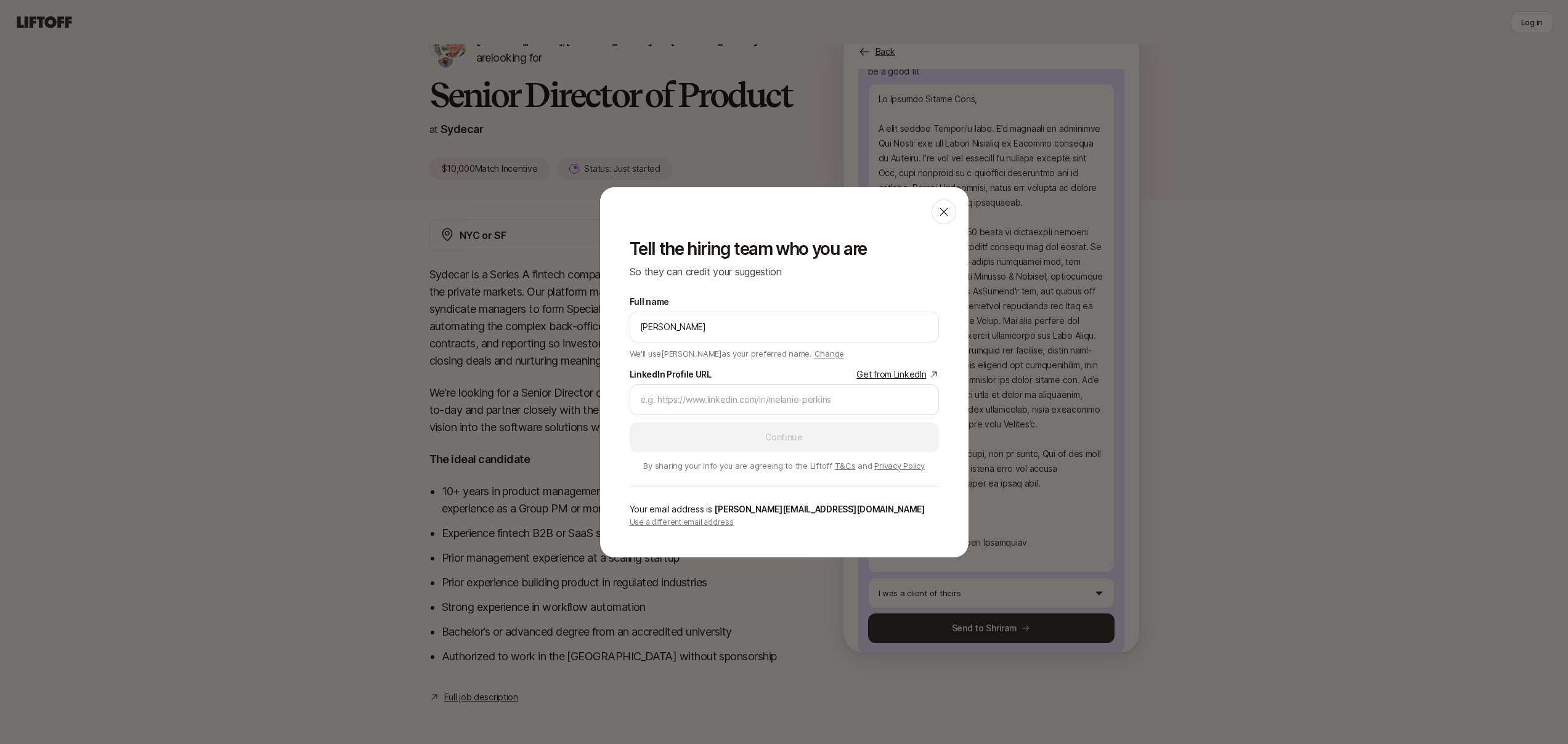
type input "[PERSON_NAME]"
click at [803, 284] on div "Tell the hiring team who you are So they can credit your suggestion Full name […" at bounding box center [784, 391] width 368 height 333
click at [694, 407] on input "LinkedIn Profile URL Get from LinkedIn" at bounding box center [784, 400] width 288 height 15
paste input "[URL][DOMAIN_NAME][PERSON_NAME]"
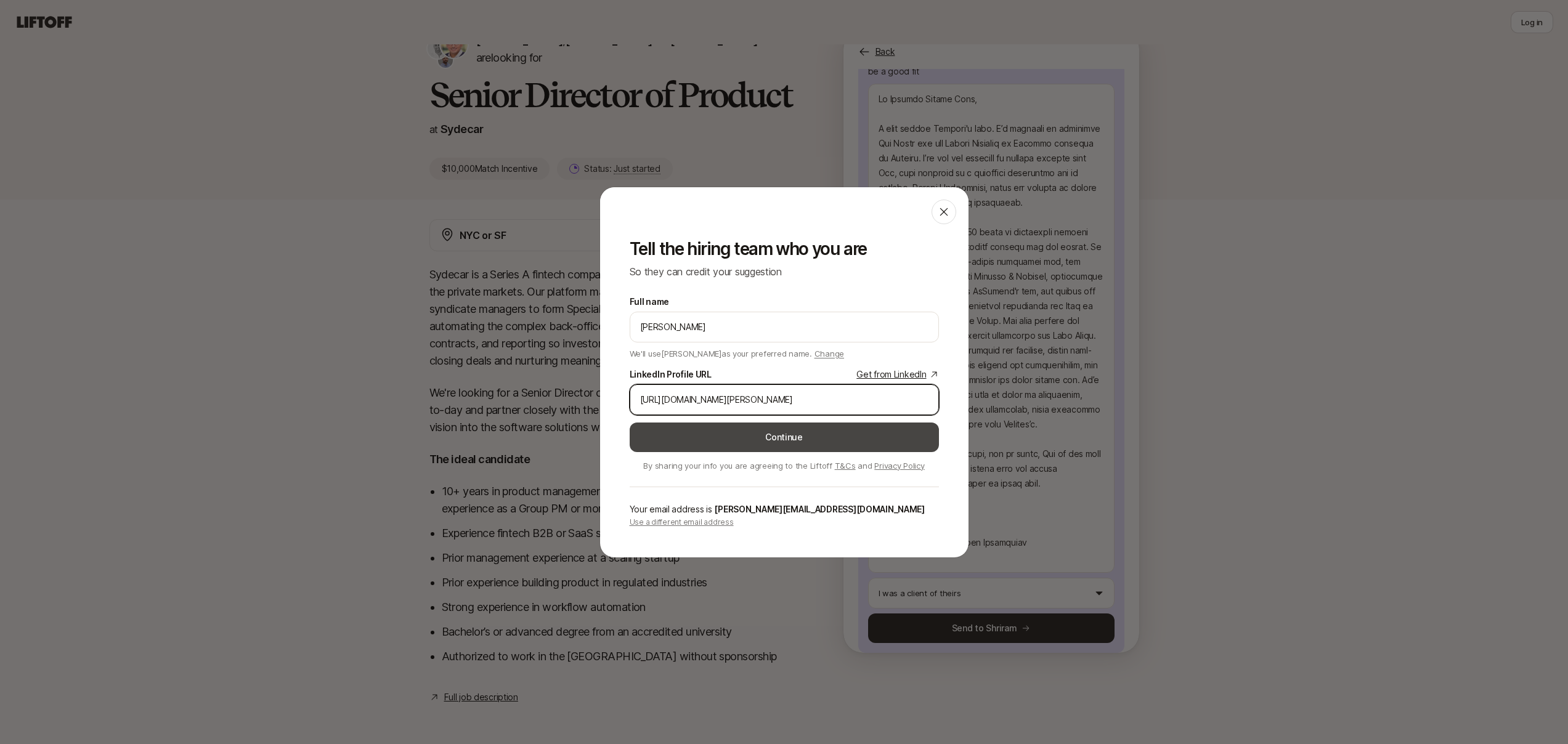
type input "[URL][DOMAIN_NAME][PERSON_NAME]"
click at [758, 423] on button "Continue" at bounding box center [784, 438] width 309 height 30
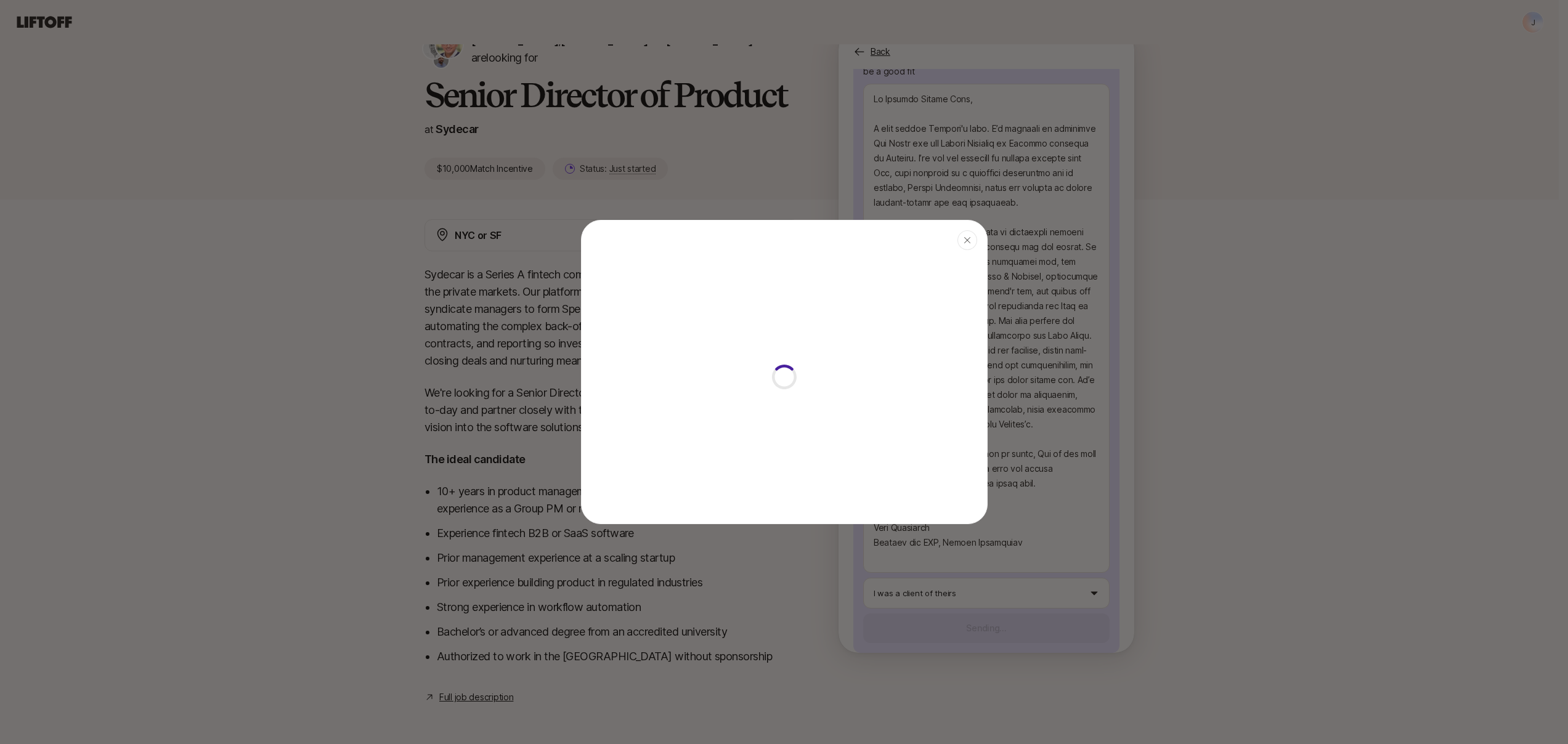
type textarea "x"
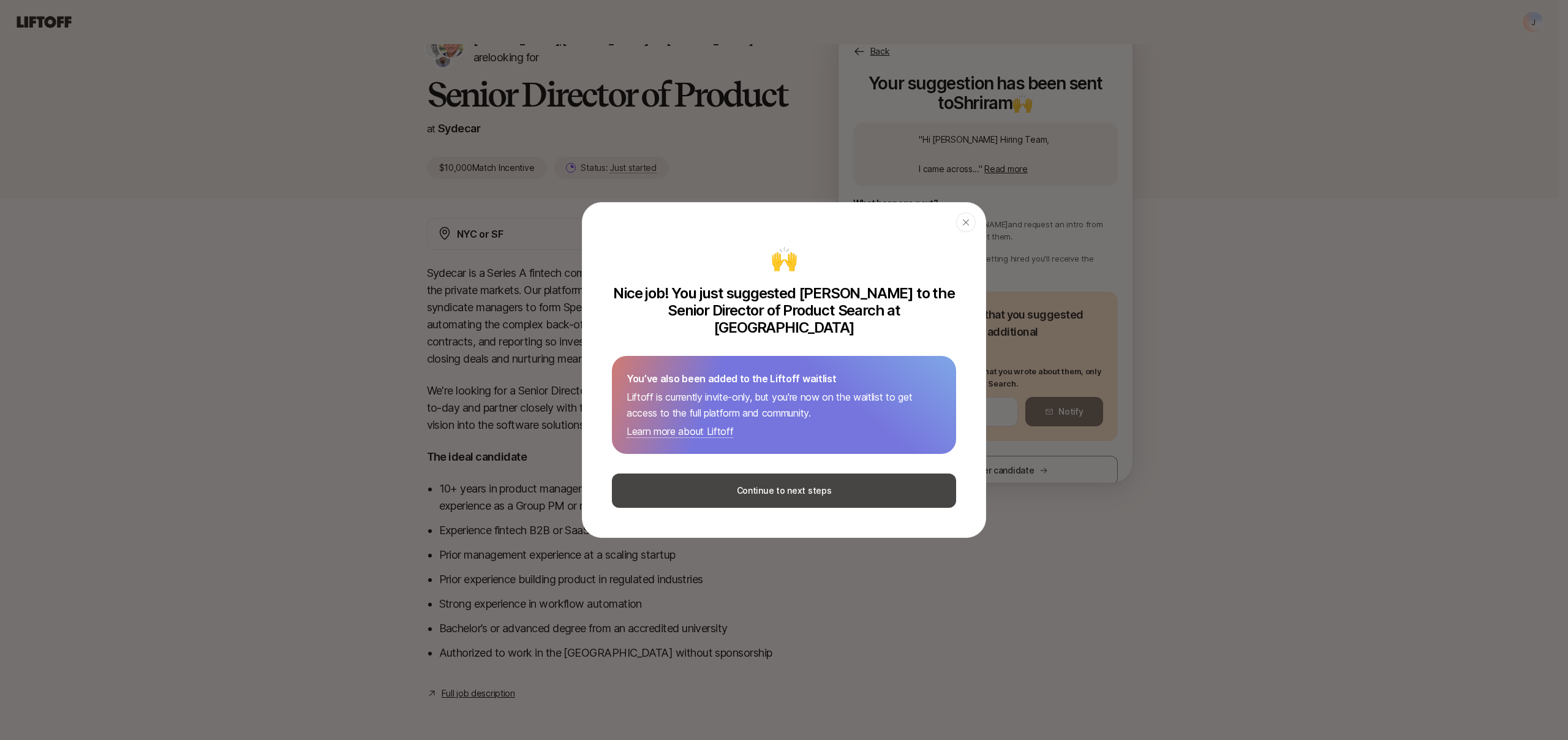
click at [738, 484] on button "Continue to next steps" at bounding box center [784, 490] width 344 height 34
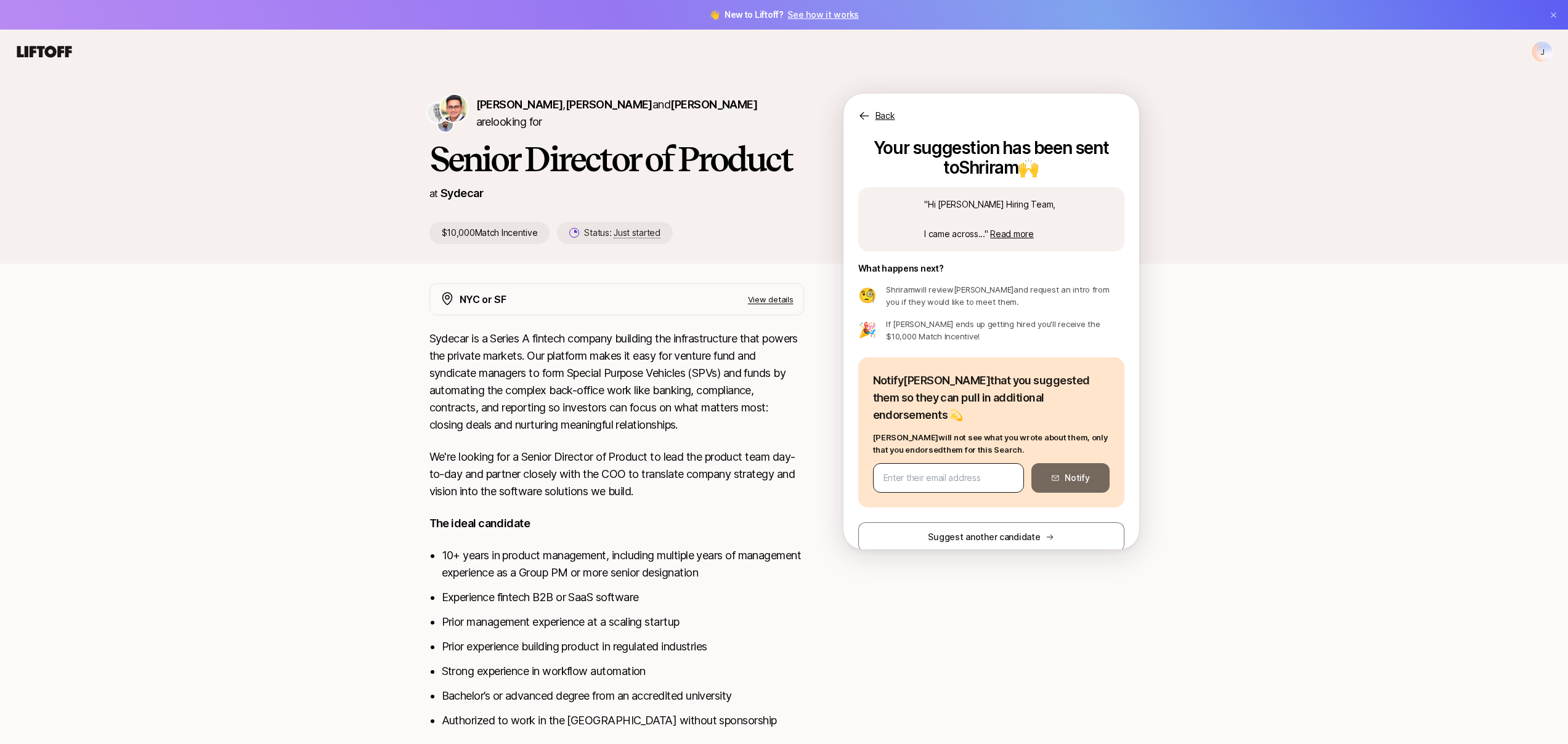
click at [918, 474] on div at bounding box center [949, 478] width 152 height 30
click at [906, 470] on input "email" at bounding box center [949, 477] width 130 height 15
paste input "[EMAIL_ADDRESS][DOMAIN_NAME]"
type input "[EMAIL_ADDRESS][DOMAIN_NAME]"
click at [1069, 463] on button "Notify" at bounding box center [1070, 478] width 78 height 30
